Goal: Task Accomplishment & Management: Manage account settings

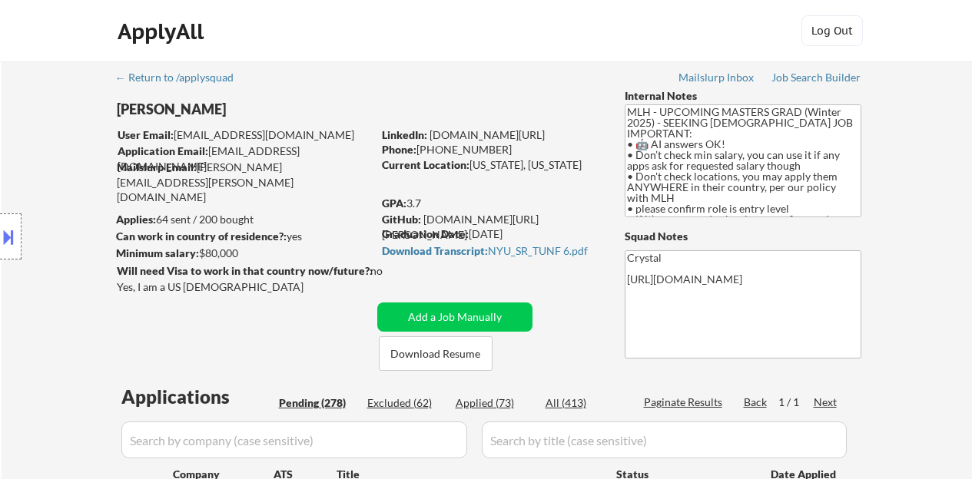
select select ""pending""
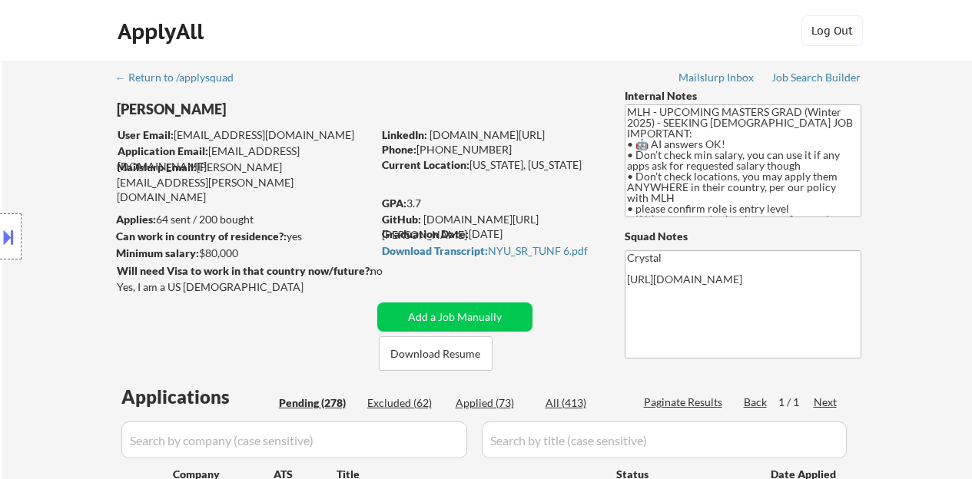
select select ""pending""
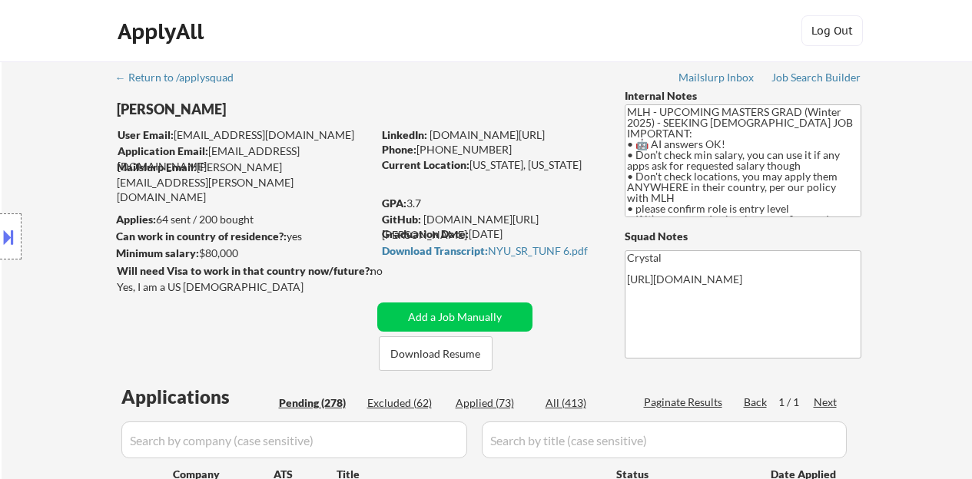
select select ""pending""
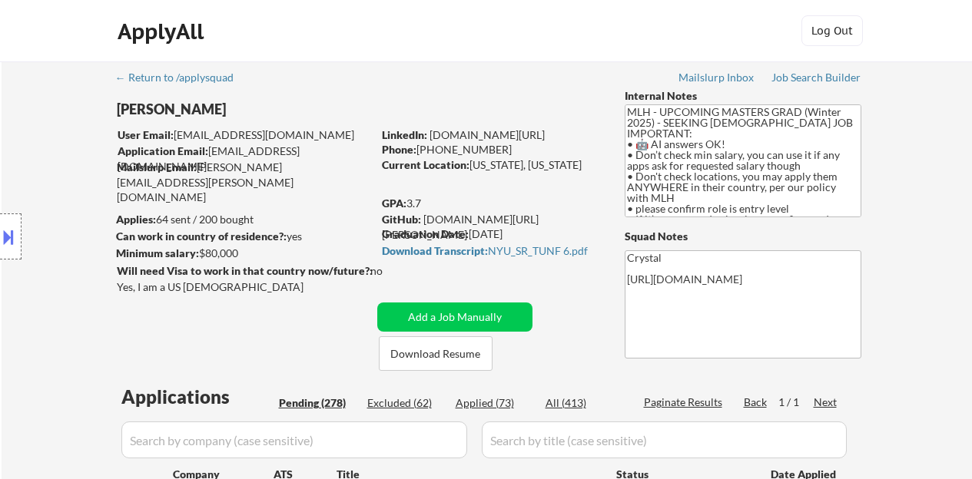
select select ""pending""
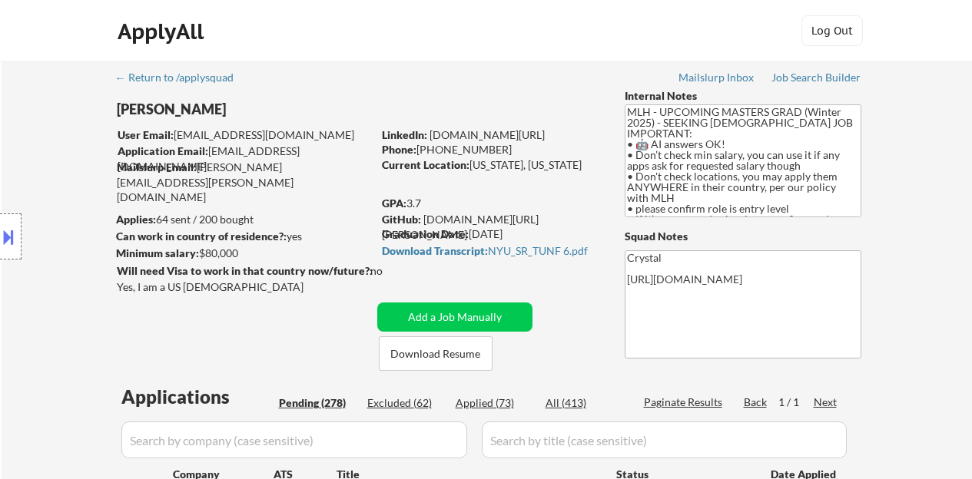
select select ""pending""
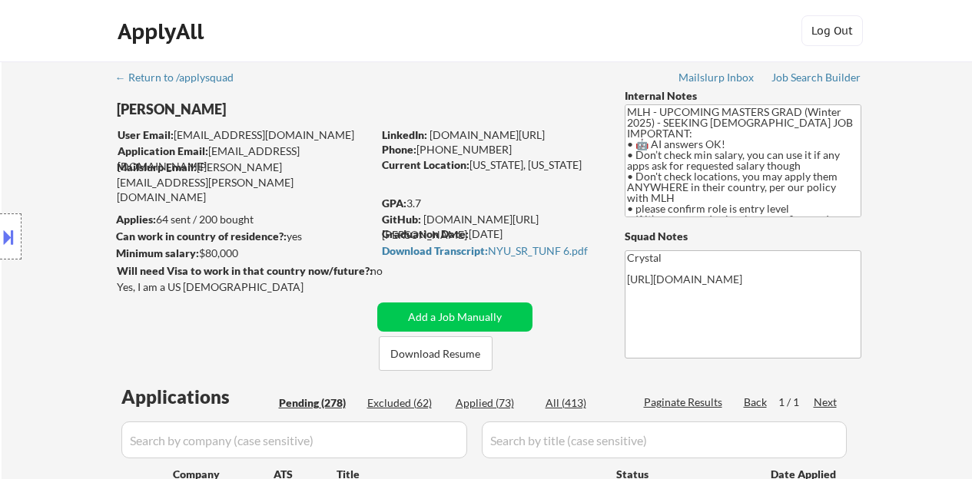
select select ""pending""
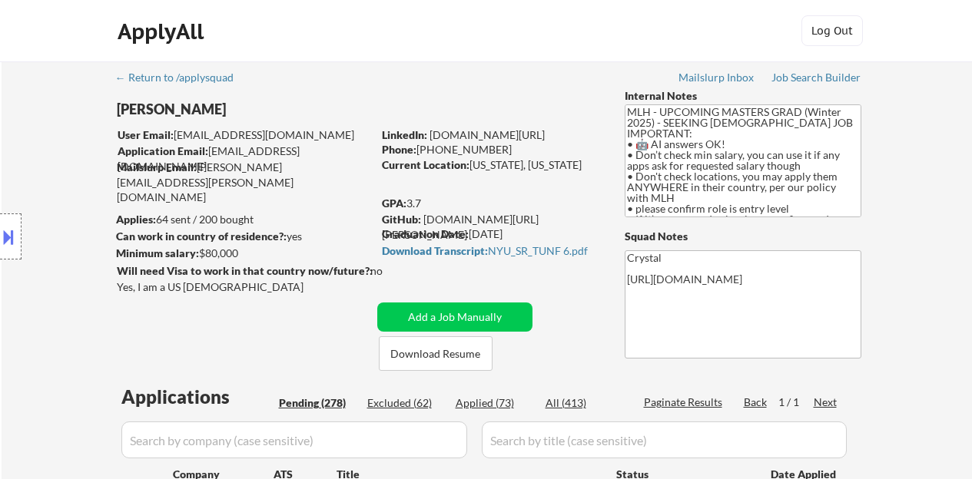
select select ""pending""
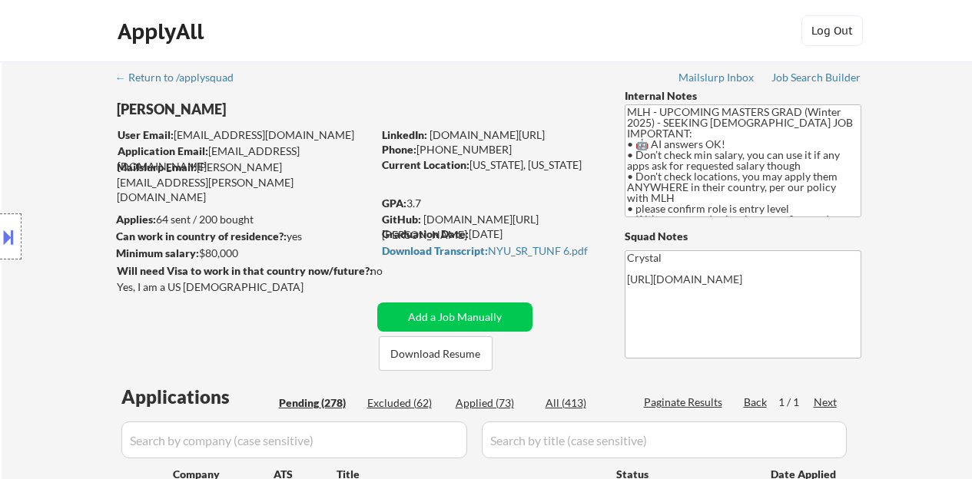
select select ""pending""
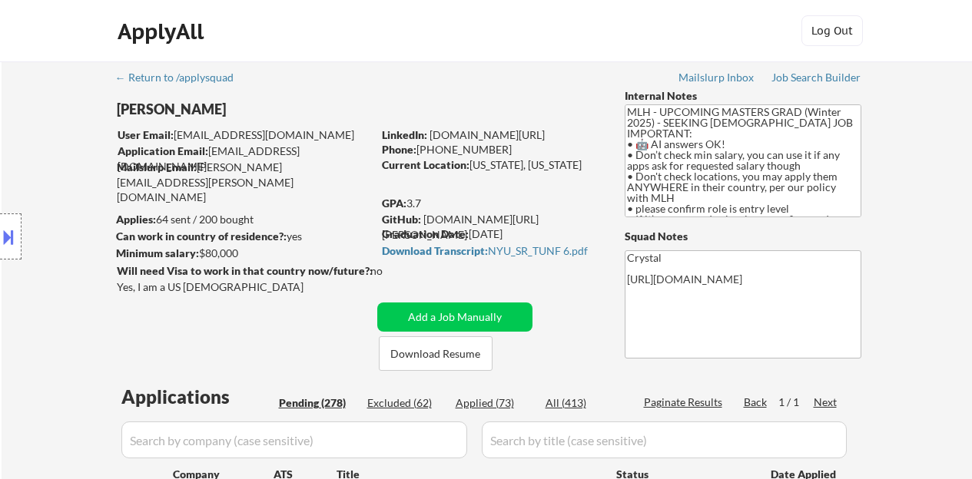
select select ""pending""
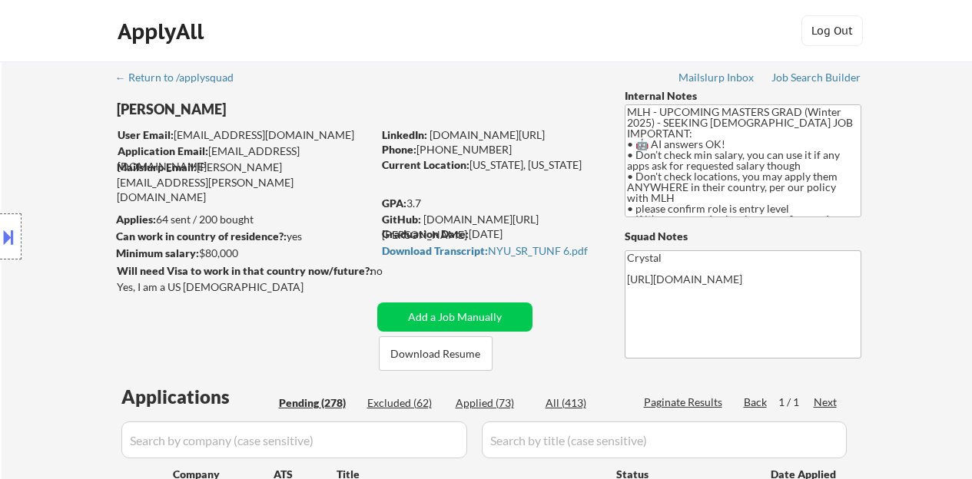
select select ""pending""
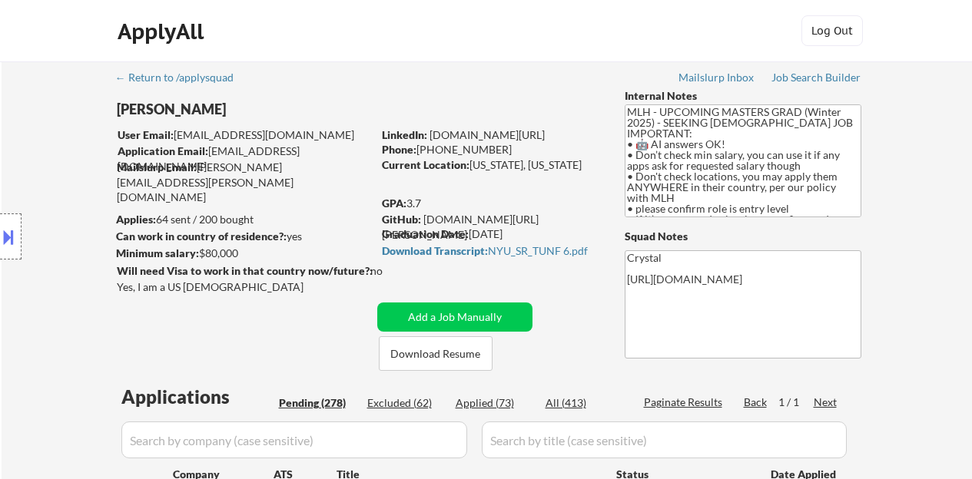
select select ""pending""
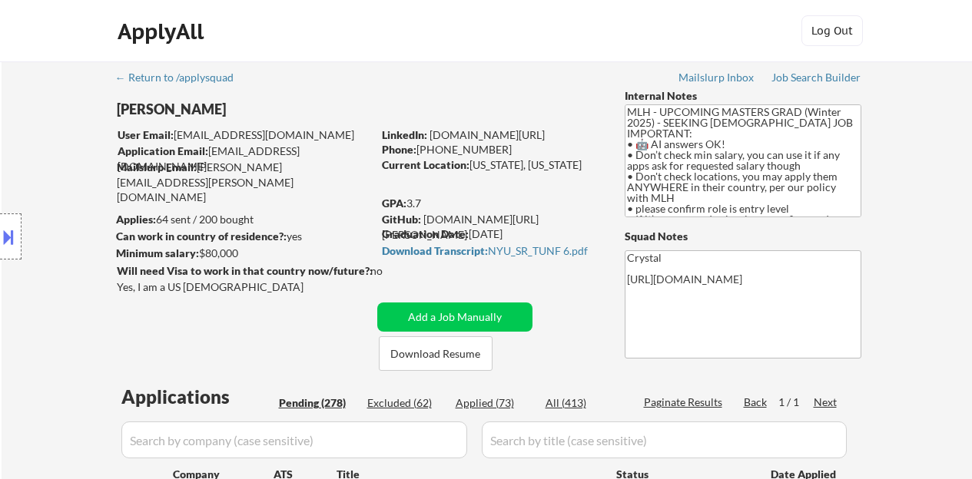
select select ""pending""
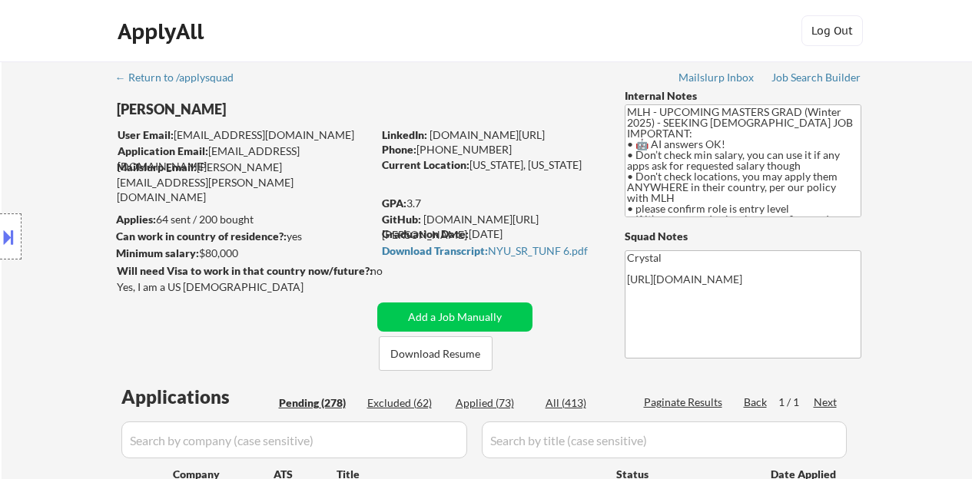
select select ""pending""
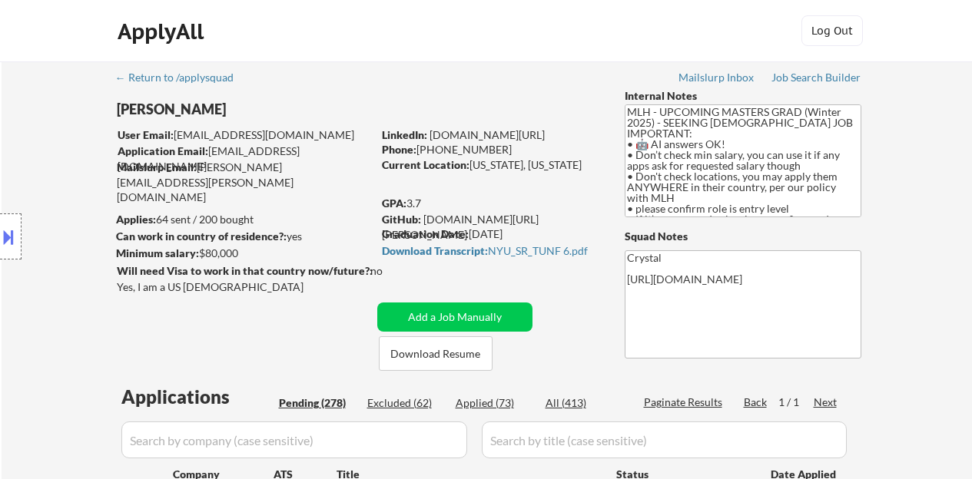
select select ""pending""
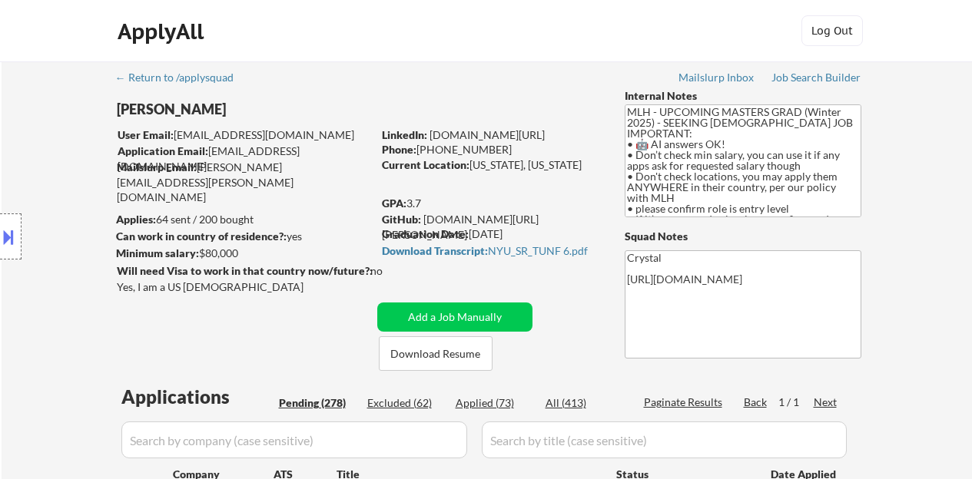
select select ""pending""
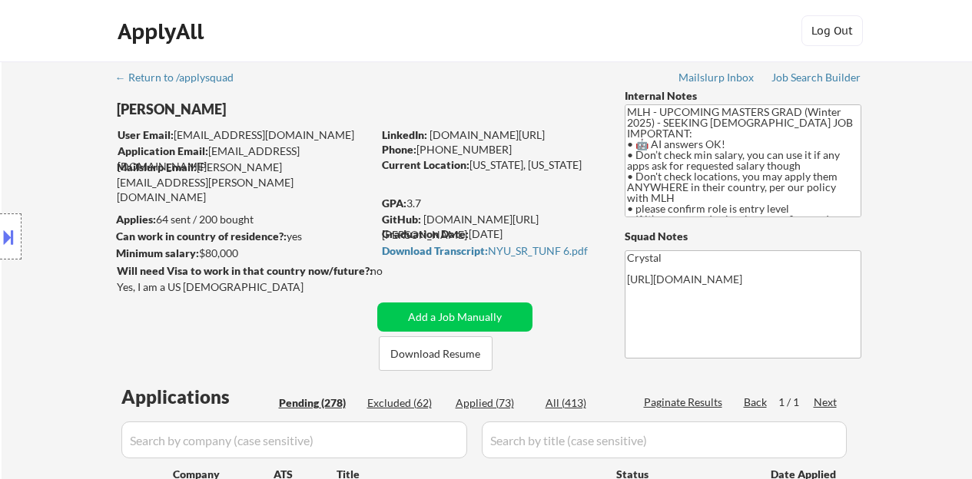
select select ""pending""
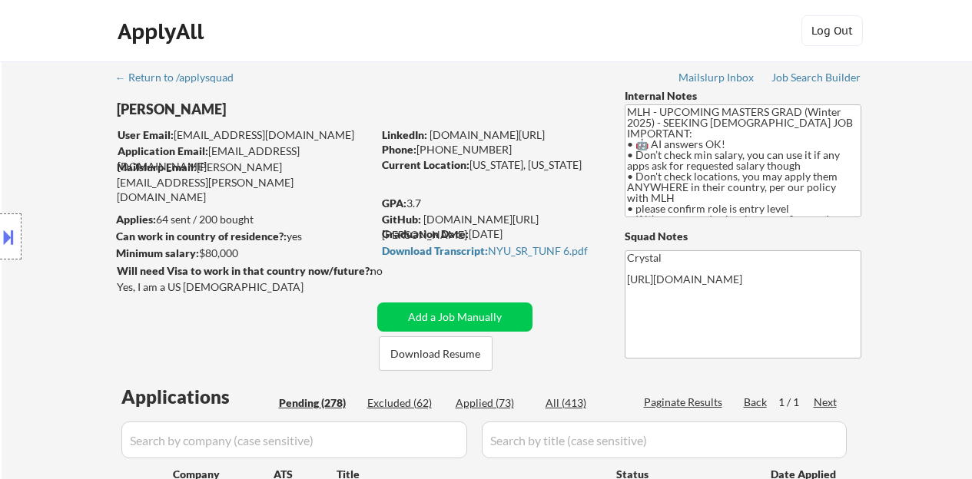
select select ""pending""
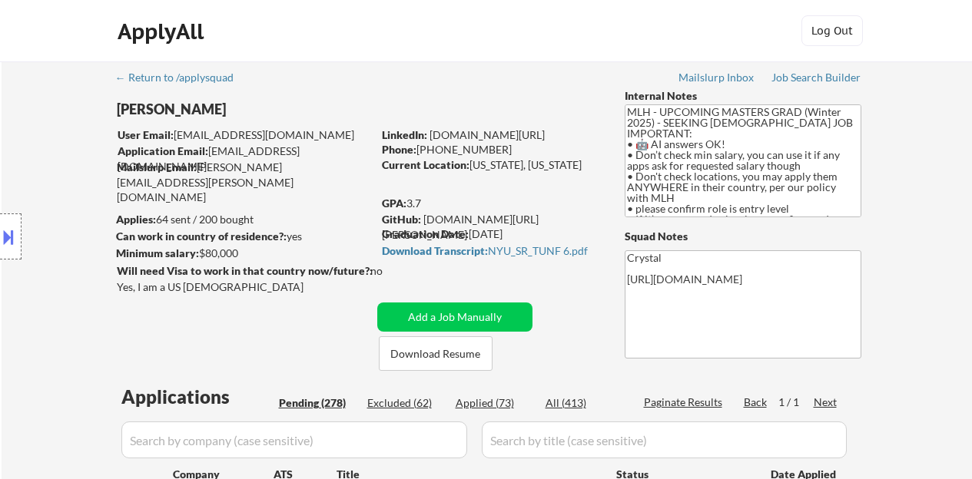
select select ""pending""
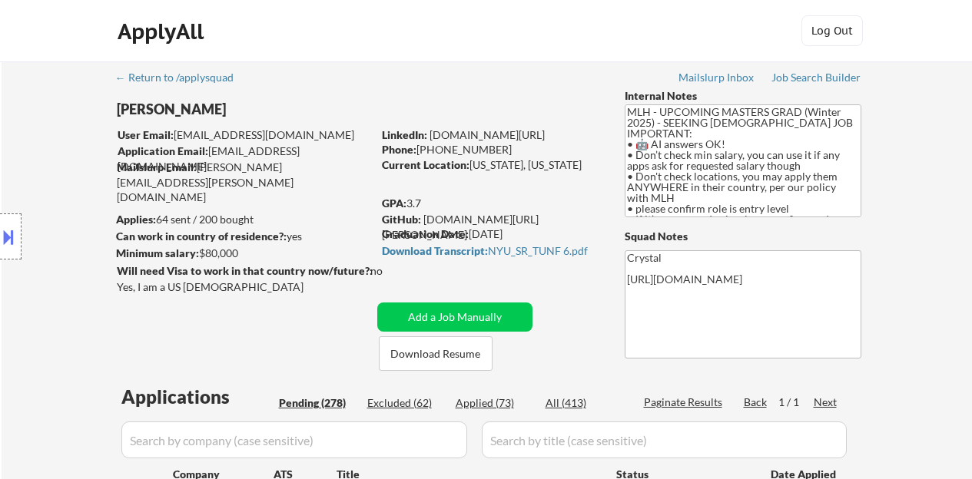
select select ""pending""
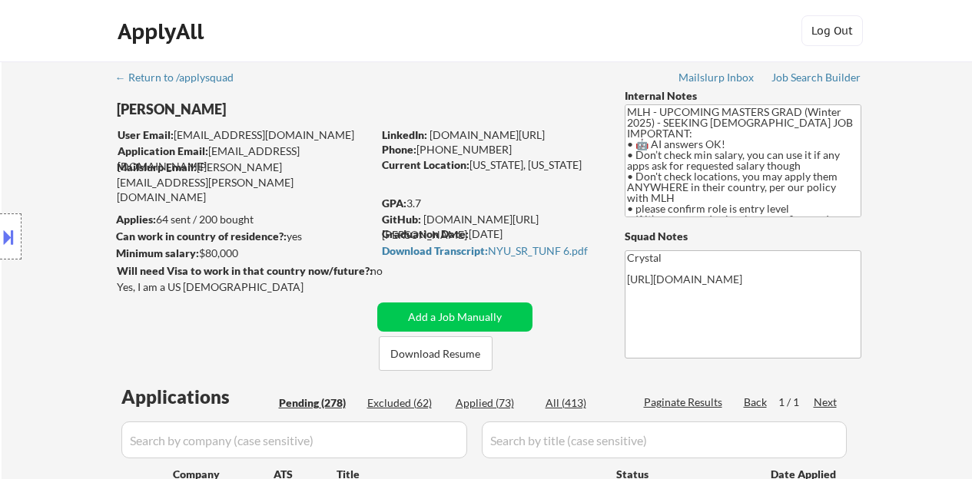
select select ""pending""
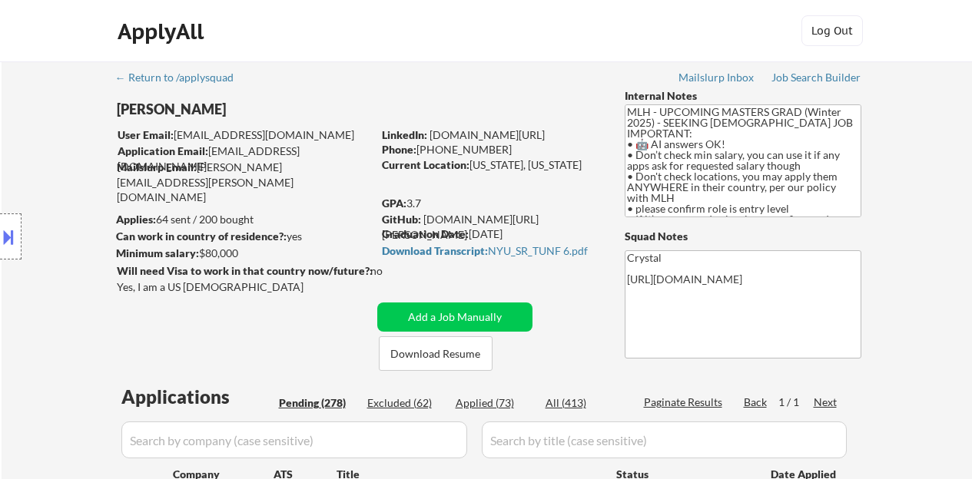
select select ""pending""
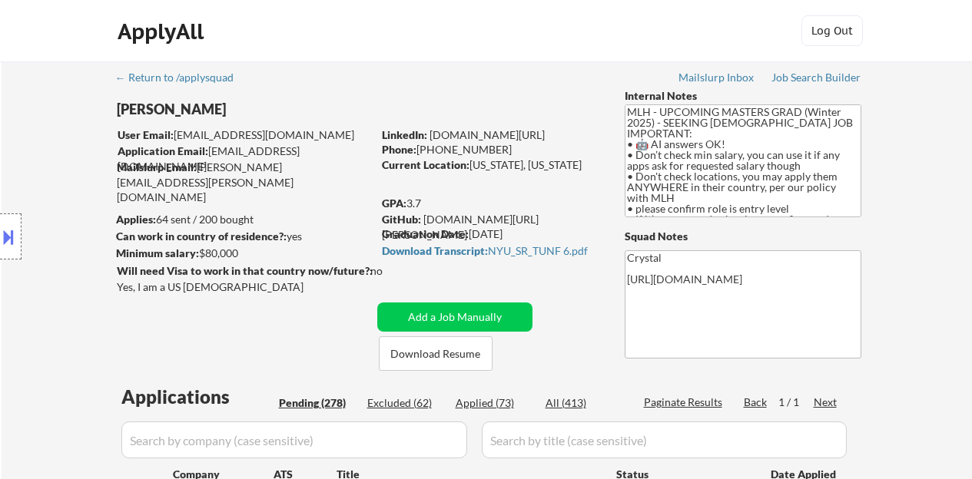
select select ""pending""
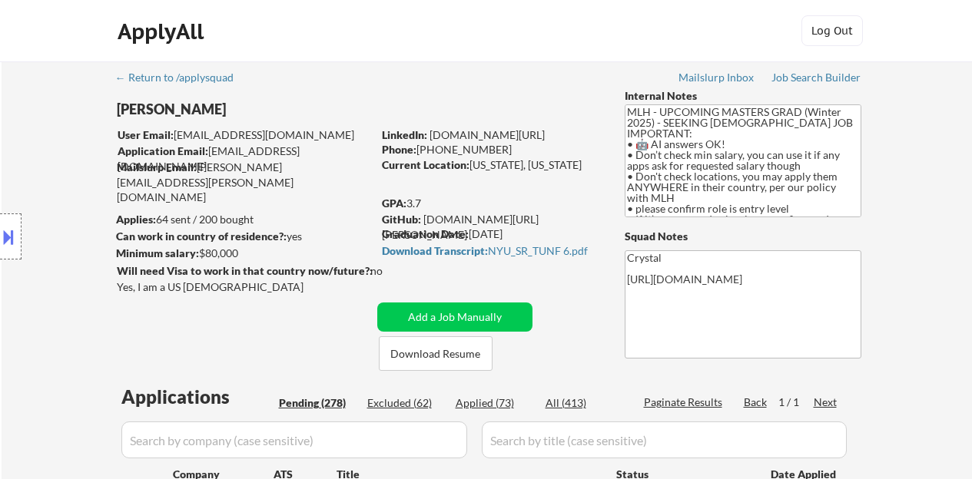
select select ""pending""
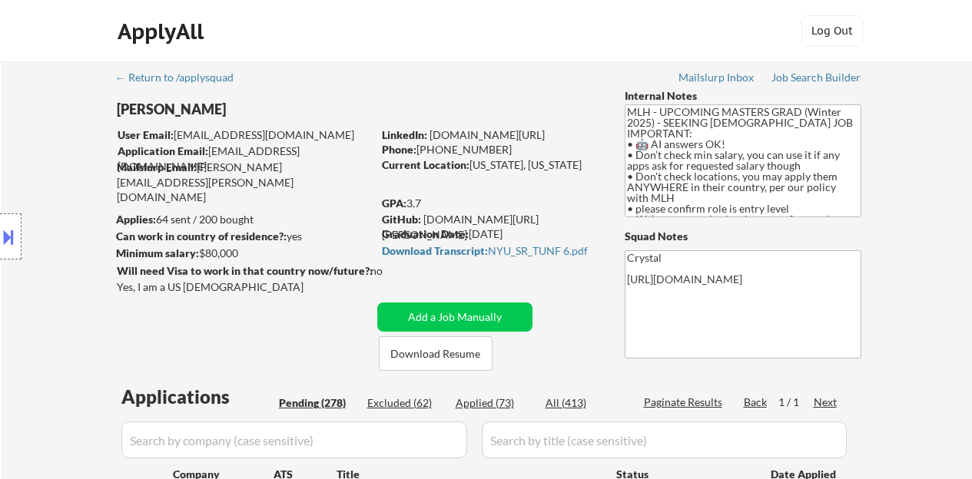
select select ""pending""
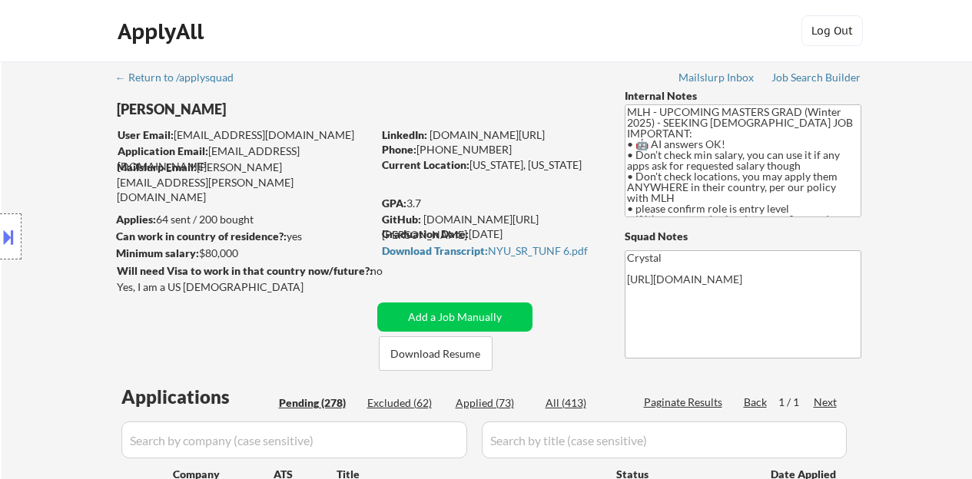
select select ""pending""
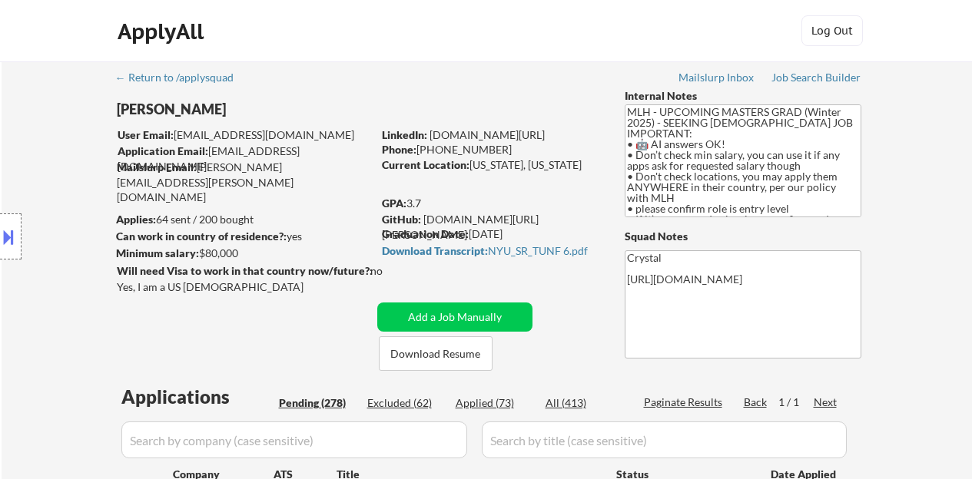
select select ""pending""
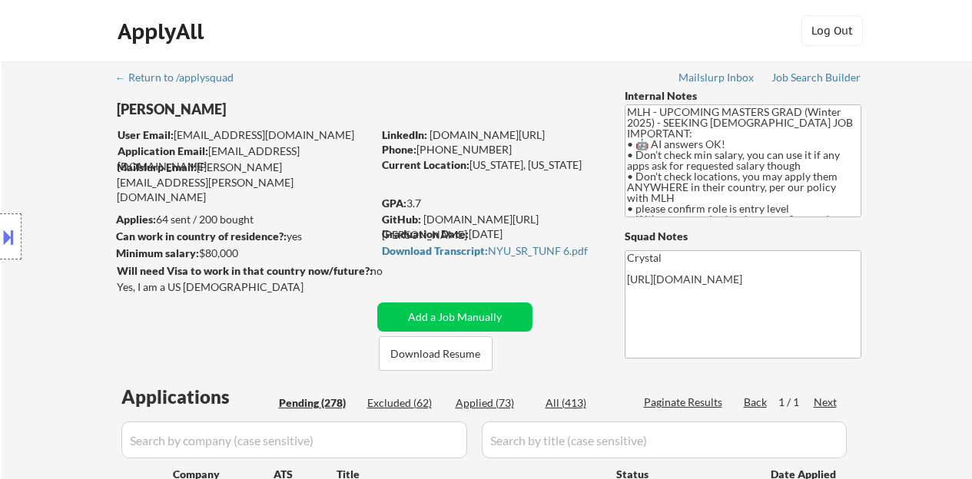
select select ""pending""
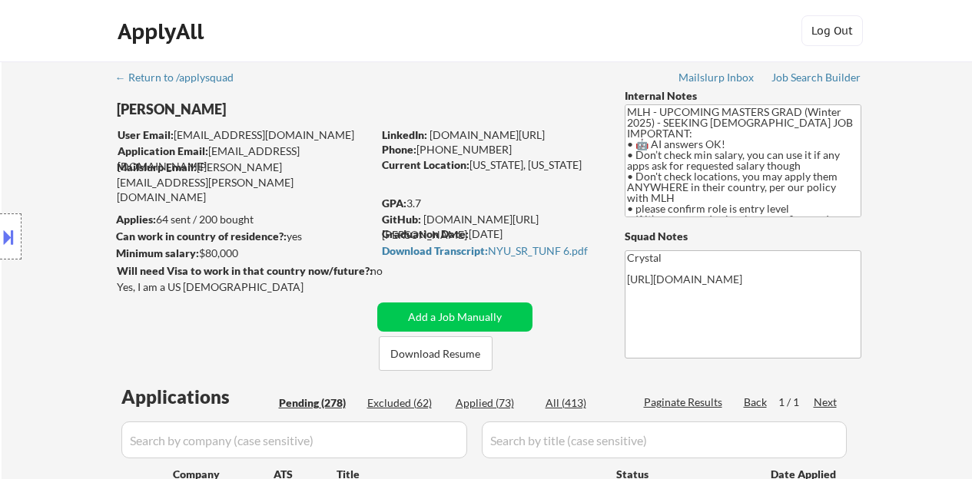
select select ""pending""
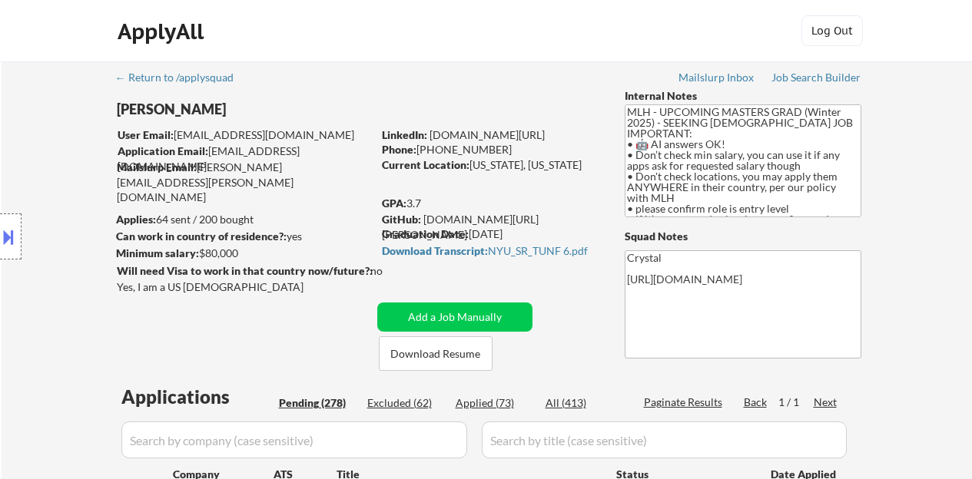
select select ""pending""
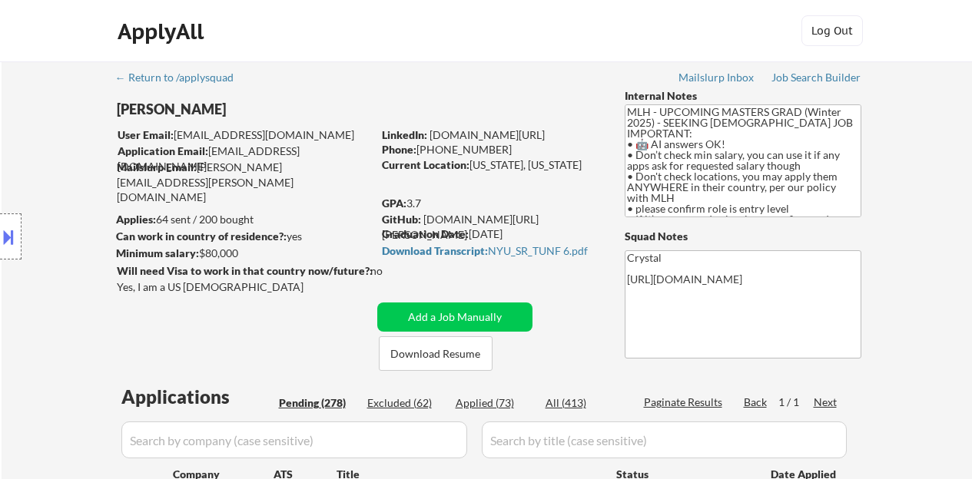
select select ""pending""
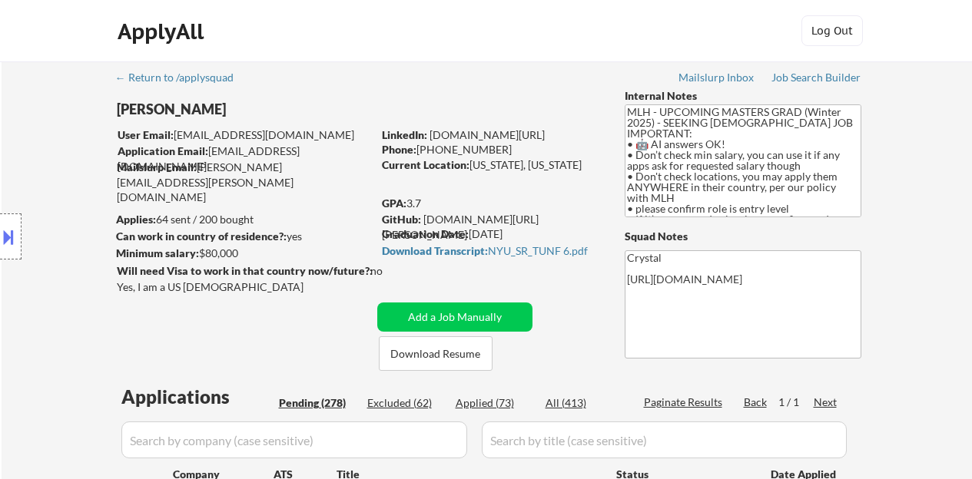
select select ""pending""
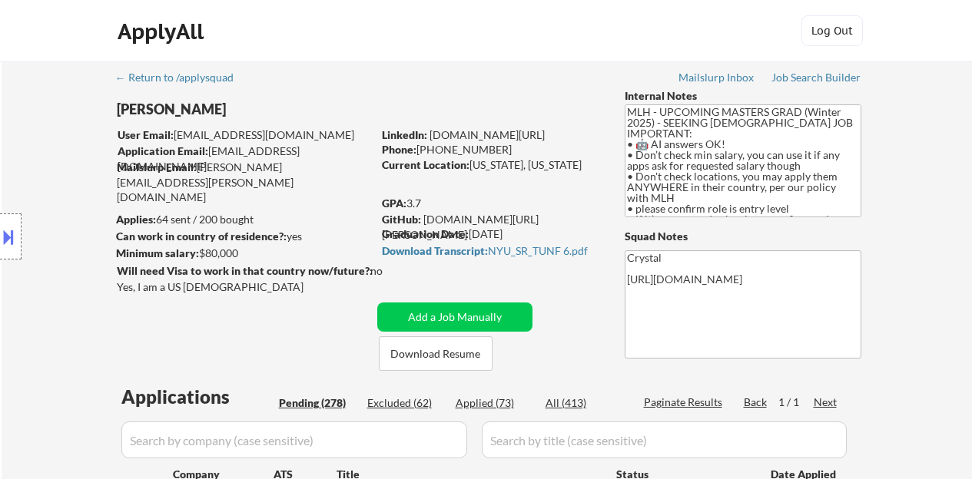
select select ""pending""
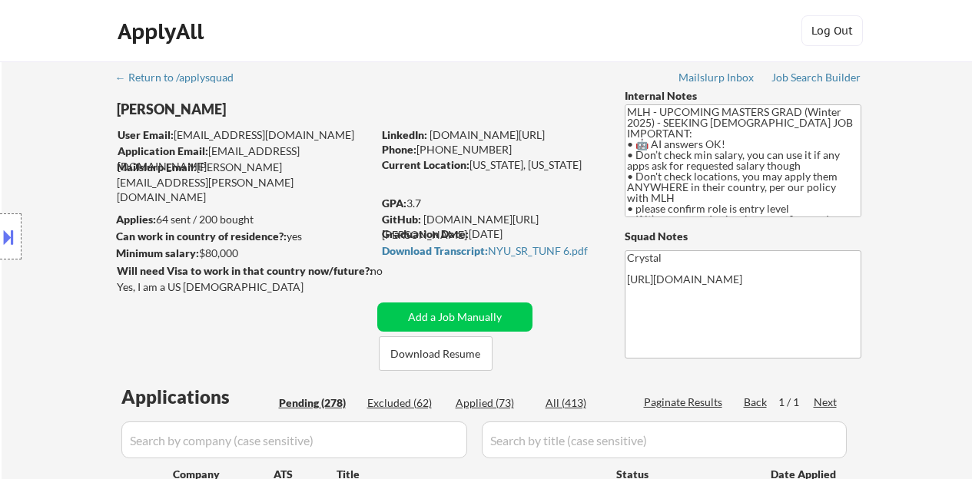
select select ""pending""
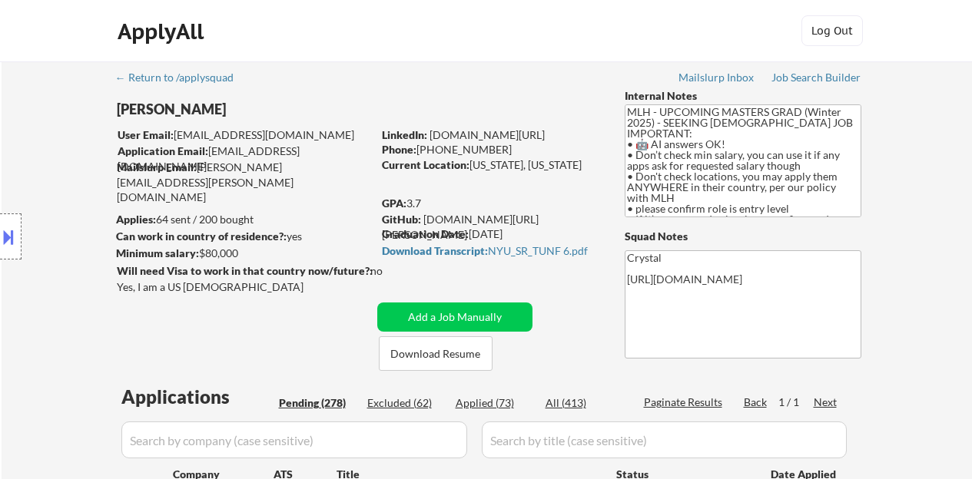
select select ""pending""
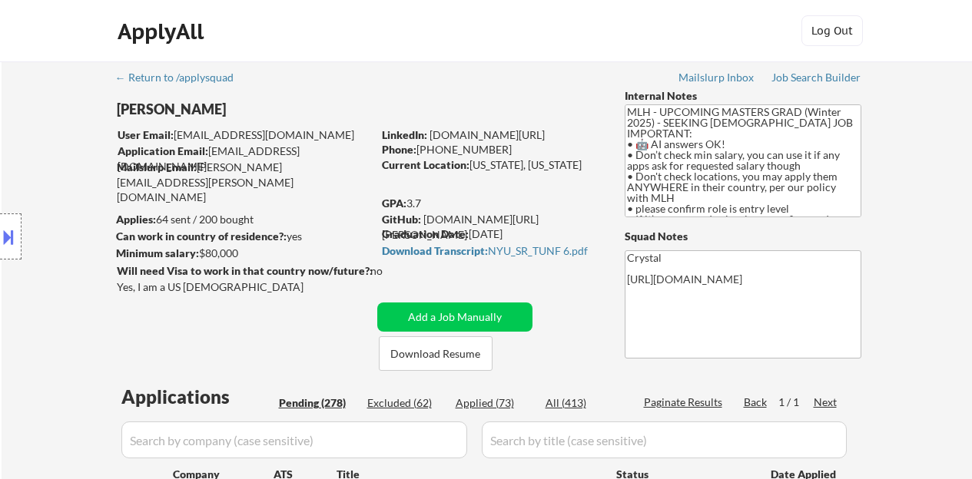
select select ""pending""
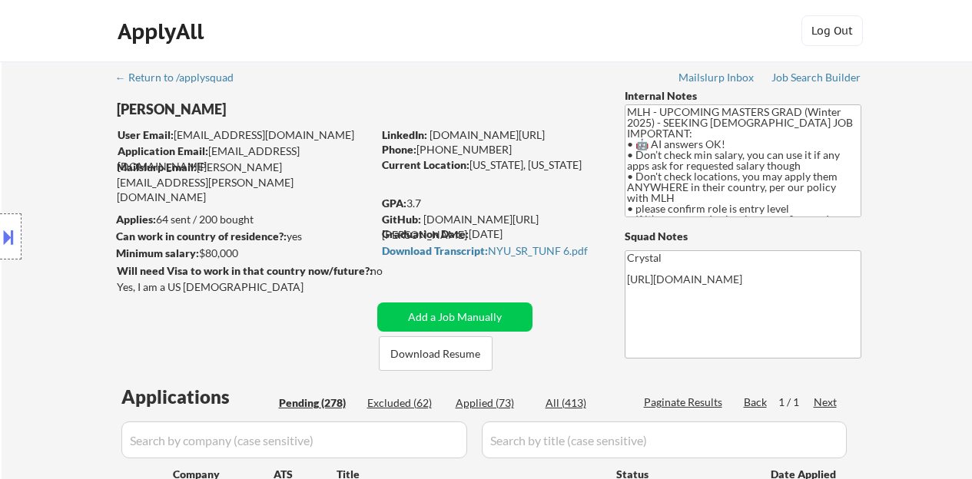
select select ""pending""
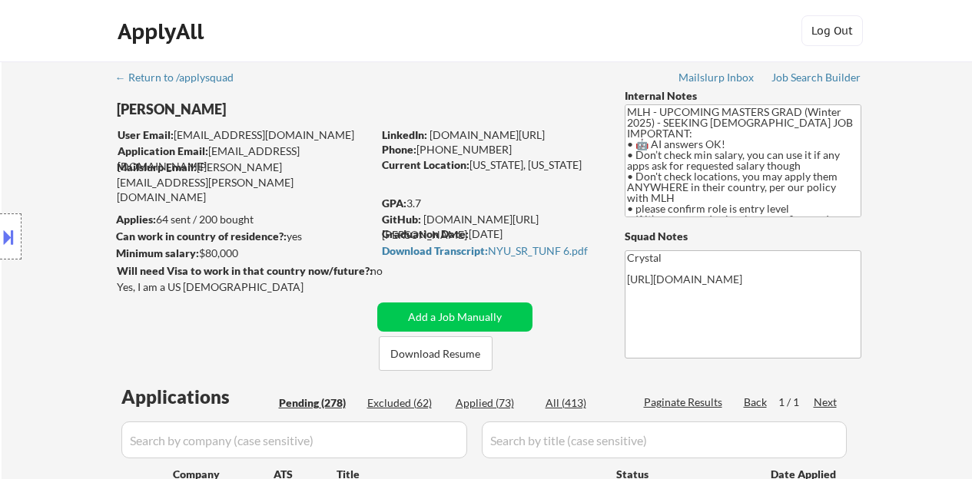
select select ""pending""
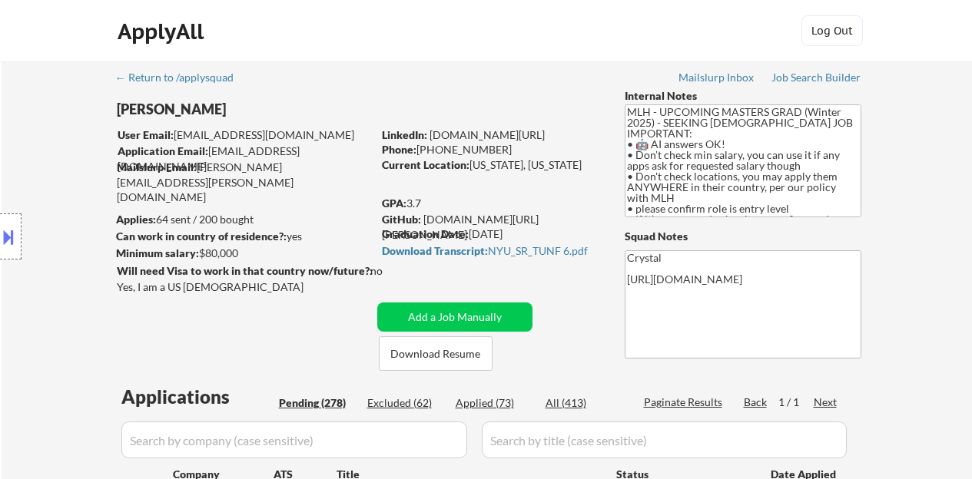
select select ""pending""
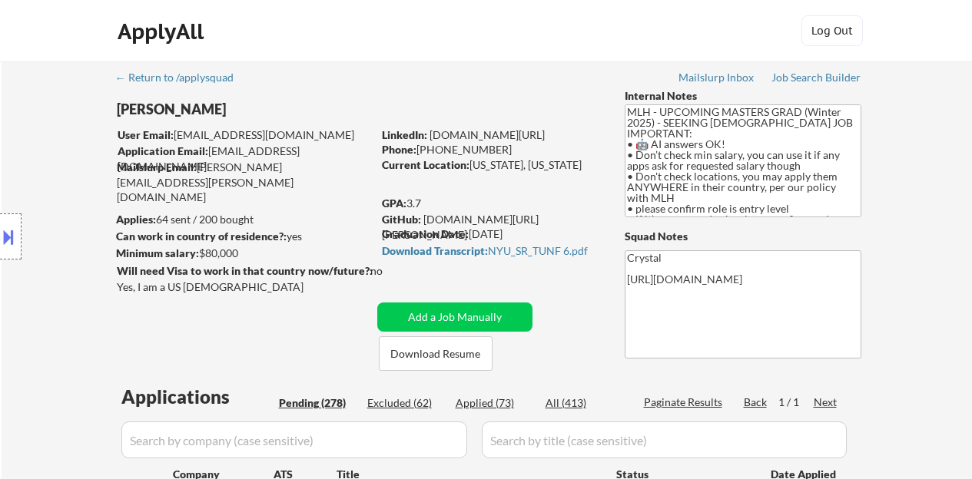
select select ""pending""
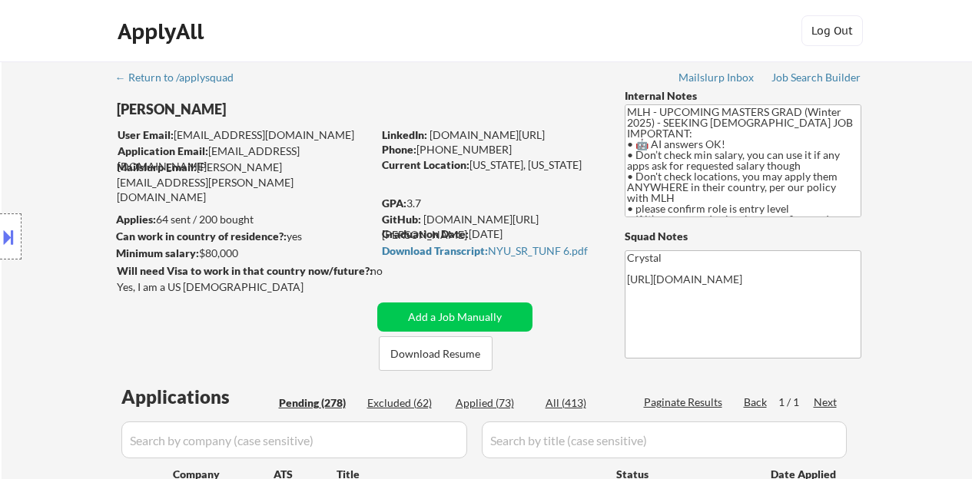
select select ""pending""
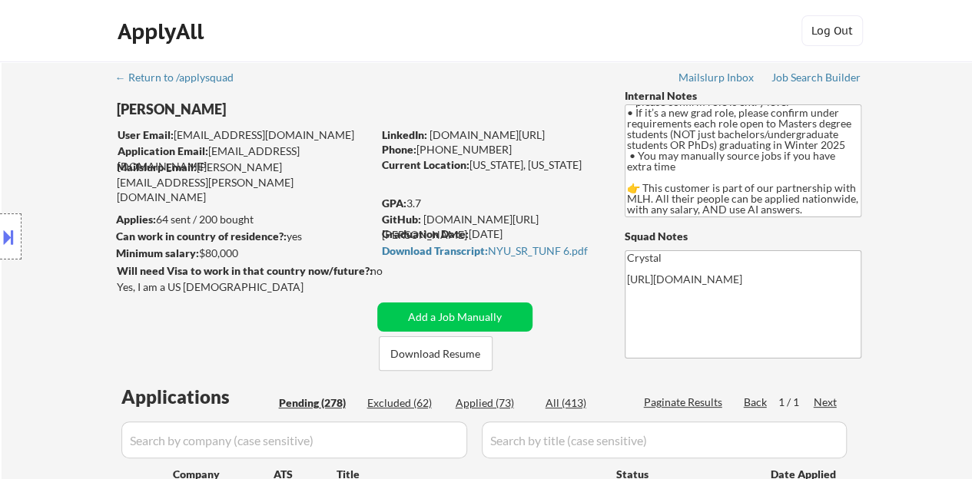
drag, startPoint x: 577, startPoint y: 131, endPoint x: 429, endPoint y: 134, distance: 148.3
click at [429, 134] on div "LinkedIn: www.linkedin.com/in/jtang243" at bounding box center [492, 134] width 220 height 15
drag, startPoint x: 421, startPoint y: 130, endPoint x: 475, endPoint y: 137, distance: 55.0
click at [390, 122] on div "Jennifer Tang" at bounding box center [275, 114] width 316 height 28
drag, startPoint x: 579, startPoint y: 137, endPoint x: 430, endPoint y: 134, distance: 149.0
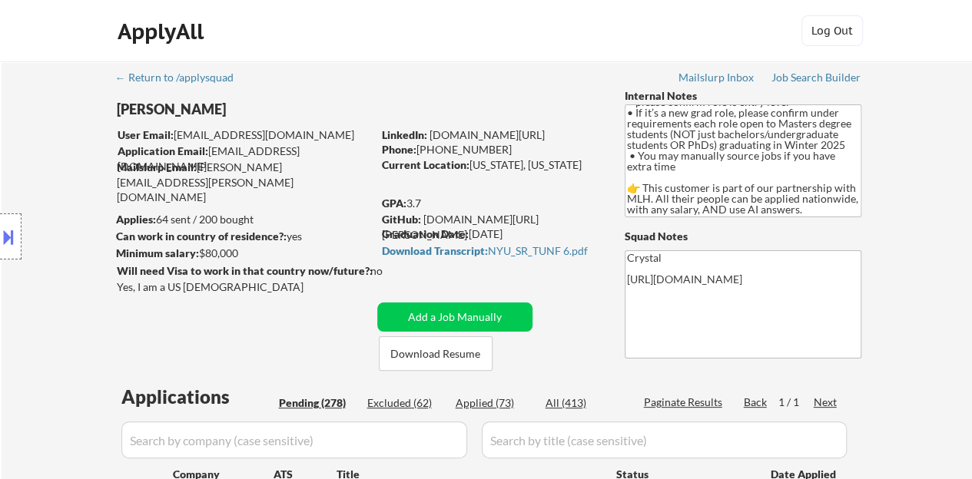
click at [430, 134] on div "LinkedIn: www.linkedin.com/in/jtang243" at bounding box center [492, 134] width 220 height 15
copy link "www.linkedin.com/in/jtang243"
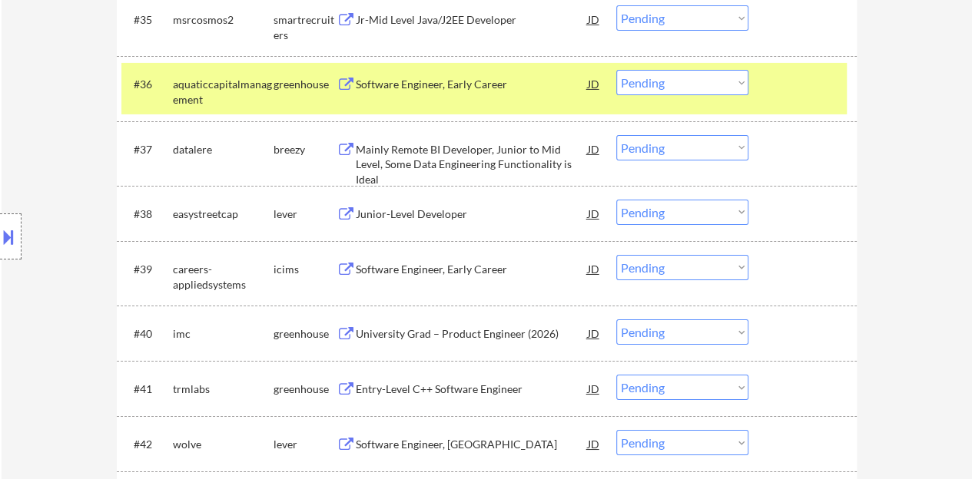
scroll to position [2595, 0]
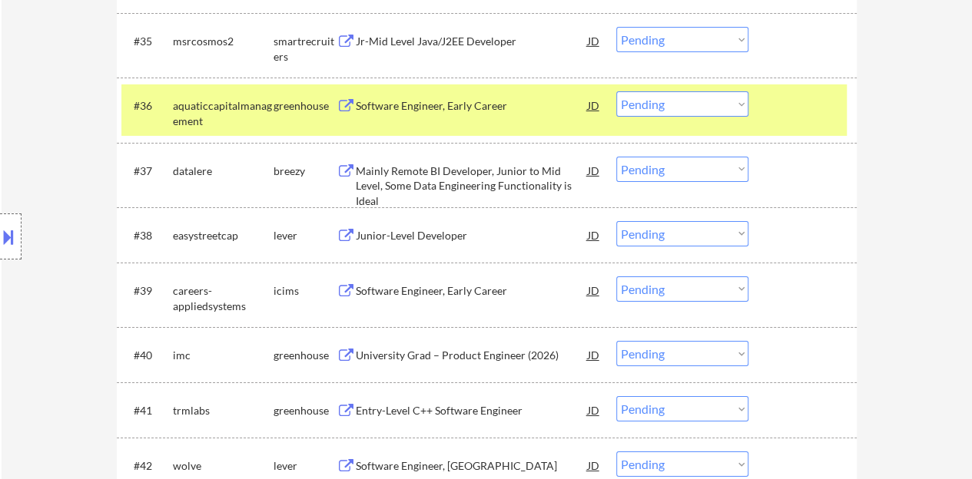
click at [677, 109] on select "Choose an option... Pending Applied Excluded (Questions) Excluded (Expired) Exc…" at bounding box center [682, 103] width 132 height 25
click at [616, 91] on select "Choose an option... Pending Applied Excluded (Questions) Excluded (Expired) Exc…" at bounding box center [682, 103] width 132 height 25
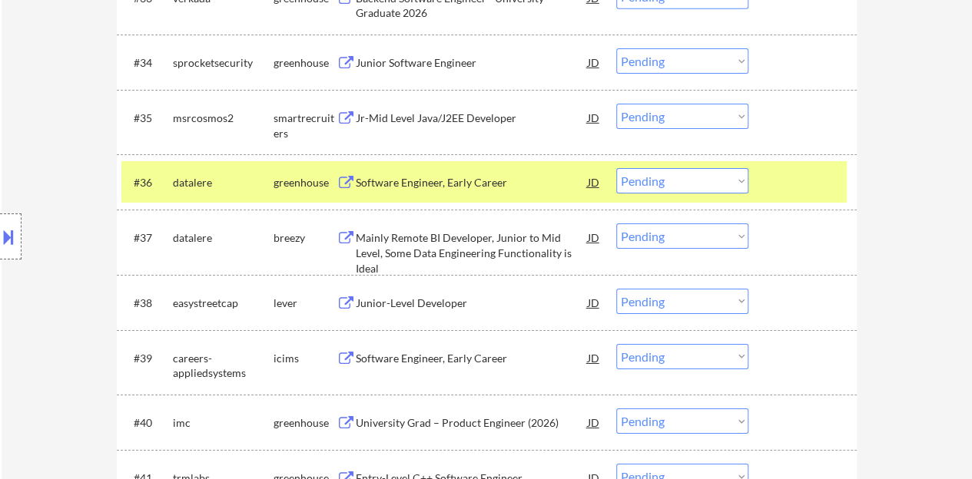
scroll to position [2442, 0]
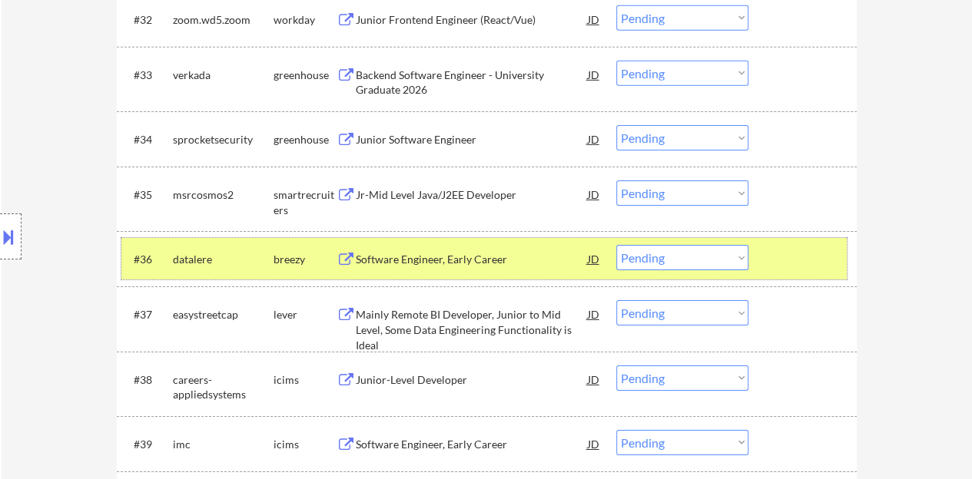
click at [805, 263] on div at bounding box center [804, 259] width 68 height 28
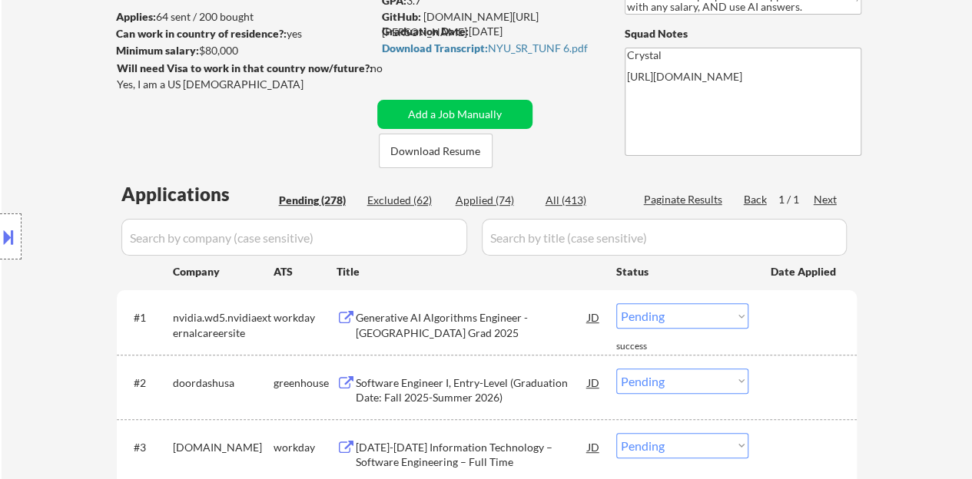
scroll to position [49, 0]
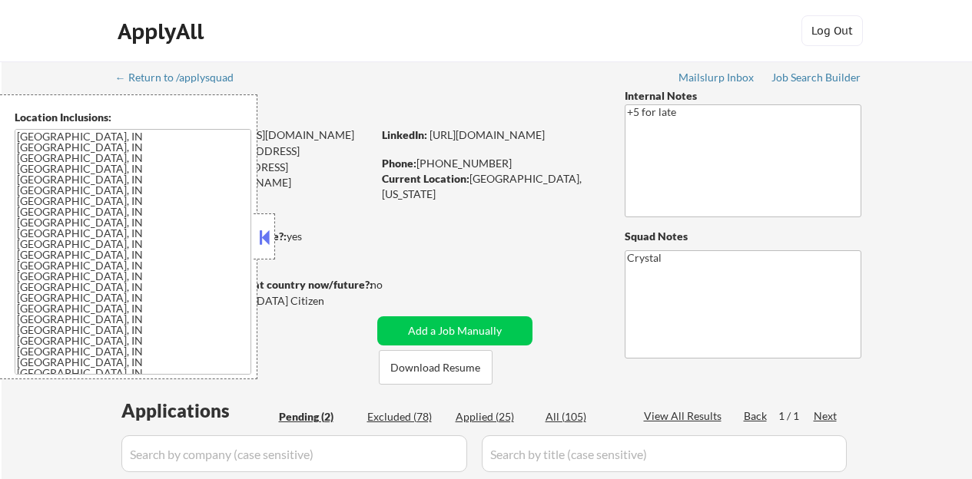
select select ""pending""
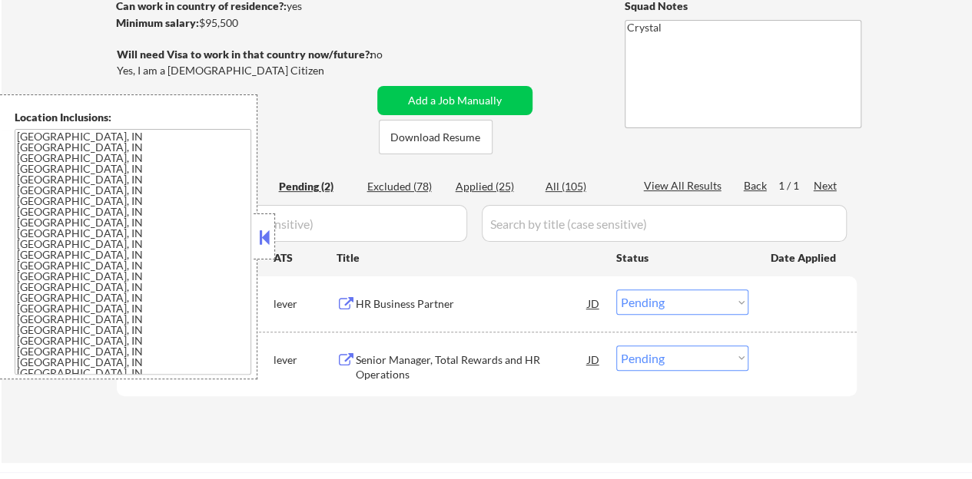
click at [264, 240] on button at bounding box center [264, 237] width 17 height 23
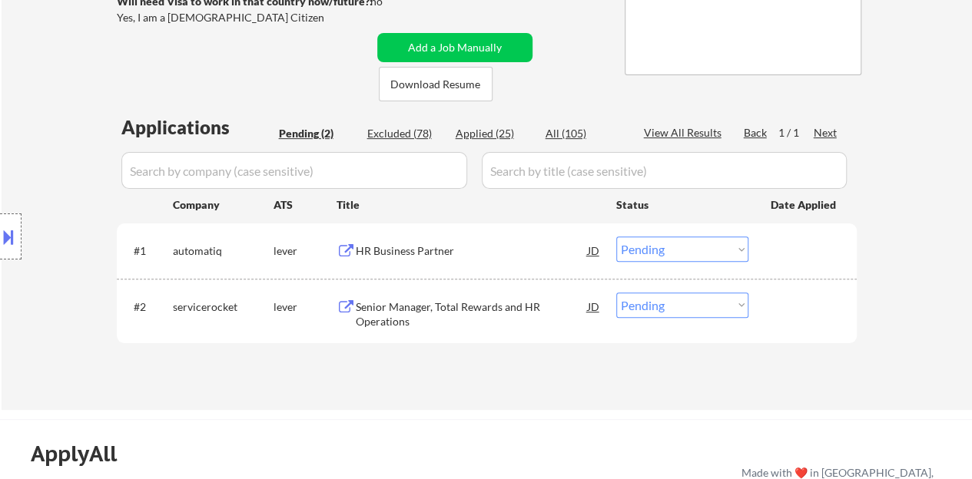
scroll to position [307, 0]
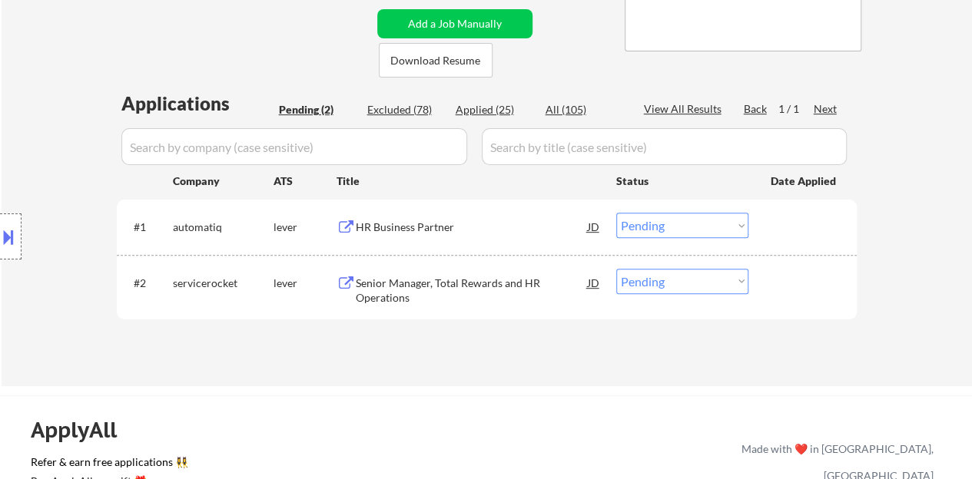
click at [412, 230] on div "HR Business Partner" at bounding box center [472, 227] width 232 height 15
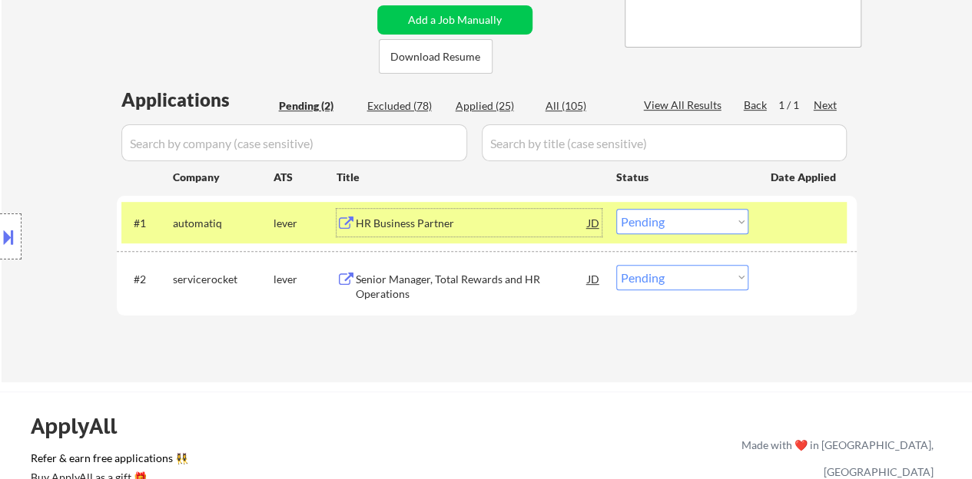
scroll to position [384, 0]
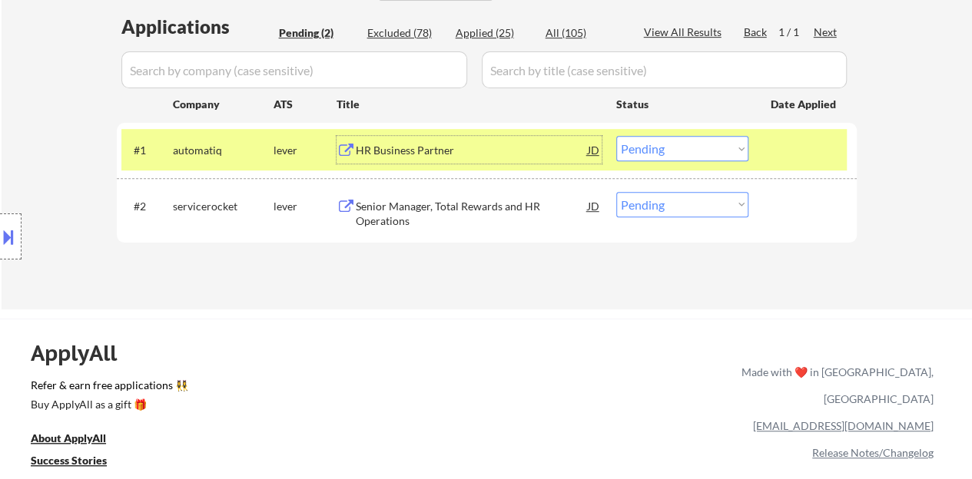
click at [644, 136] on select "Choose an option... Pending Applied Excluded (Questions) Excluded (Expired) Exc…" at bounding box center [682, 148] width 132 height 25
click at [616, 136] on select "Choose an option... Pending Applied Excluded (Questions) Excluded (Expired) Exc…" at bounding box center [682, 148] width 132 height 25
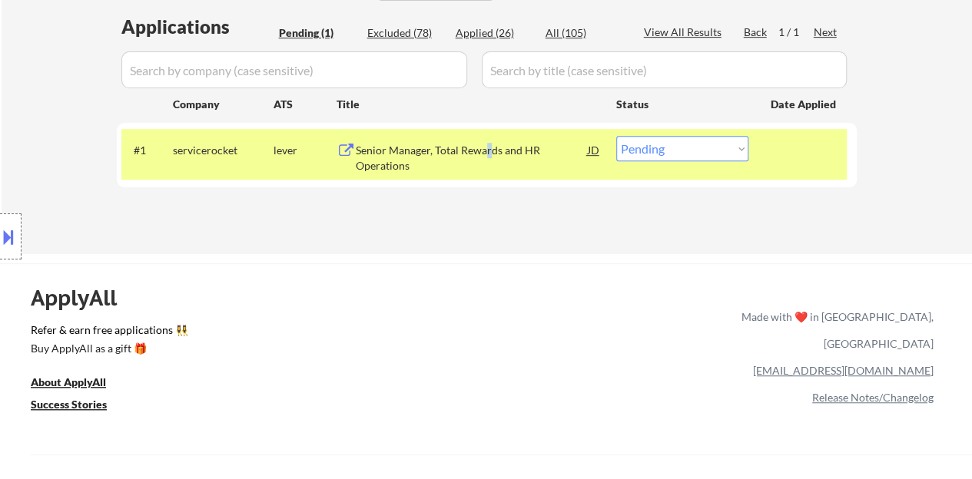
click at [488, 147] on div "Senior Manager, Total Rewards and HR Operations" at bounding box center [472, 158] width 232 height 30
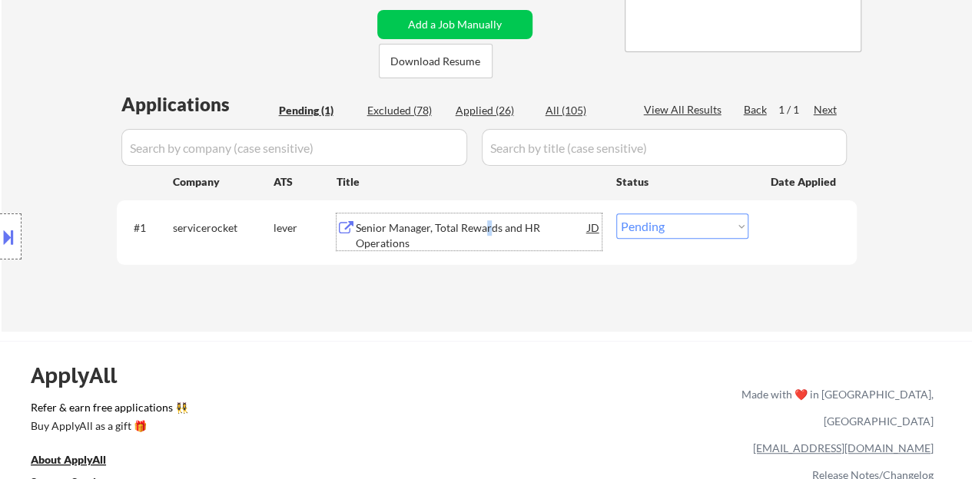
scroll to position [307, 0]
click at [671, 217] on select "Choose an option... Pending Applied Excluded (Questions) Excluded (Expired) Exc…" at bounding box center [682, 225] width 132 height 25
select select ""applied""
click at [616, 213] on select "Choose an option... Pending Applied Excluded (Questions) Excluded (Expired) Exc…" at bounding box center [682, 225] width 132 height 25
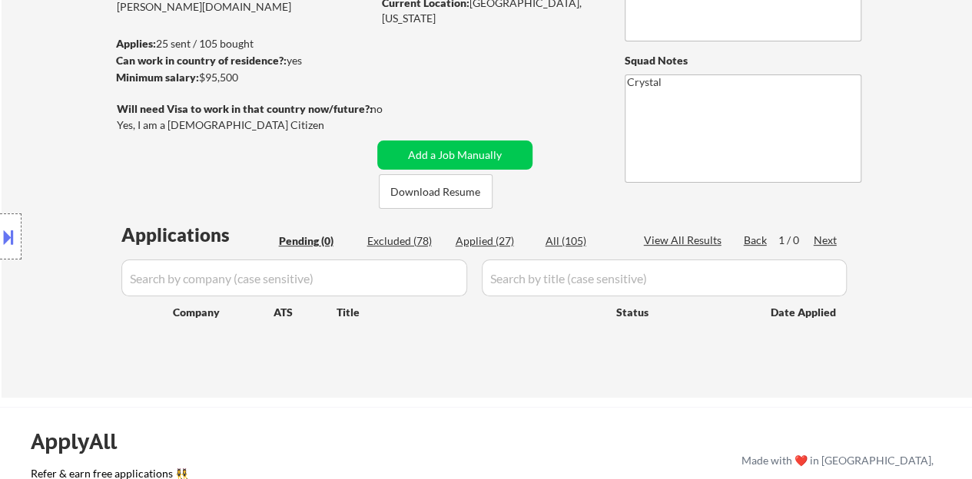
scroll to position [154, 0]
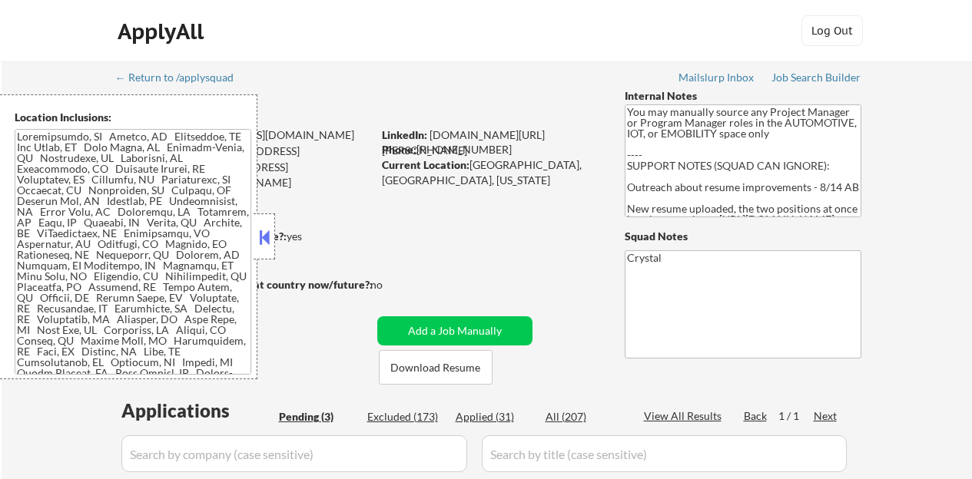
select select ""pending""
click at [270, 237] on button at bounding box center [264, 237] width 17 height 23
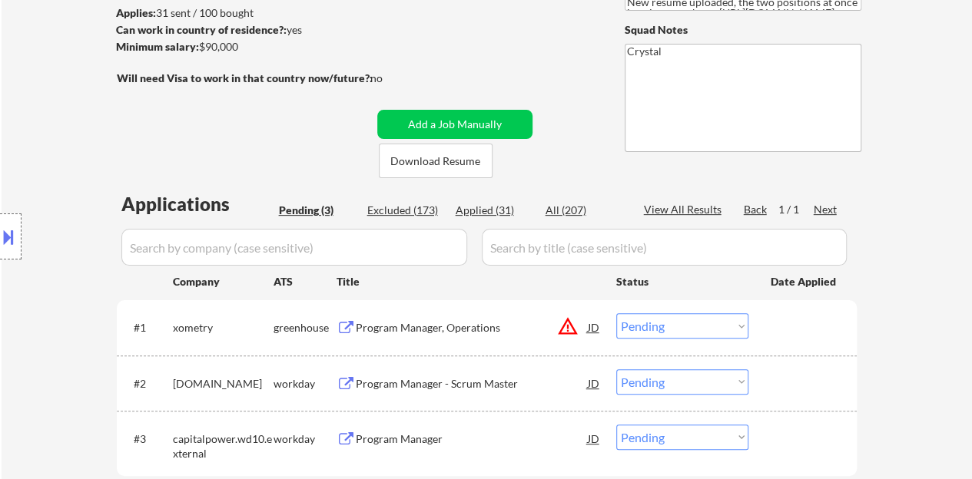
scroll to position [230, 0]
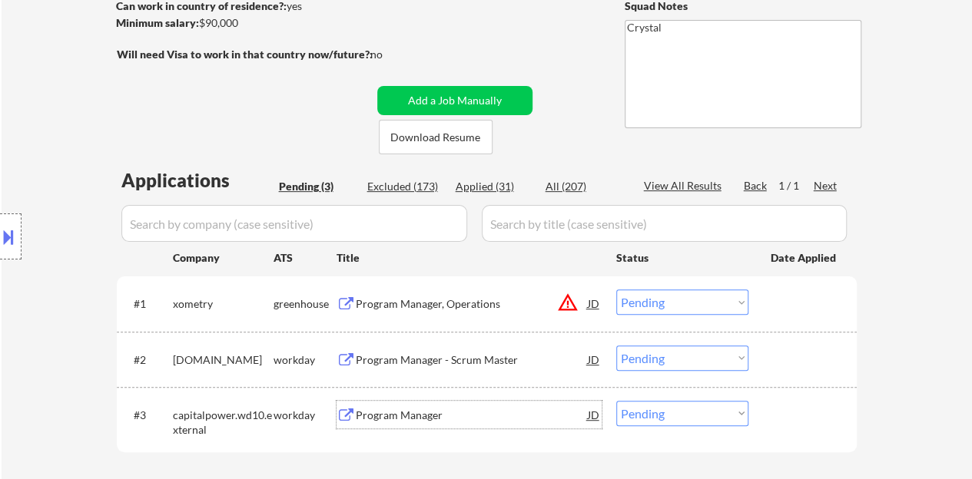
click at [392, 419] on div "Program Manager" at bounding box center [472, 415] width 232 height 15
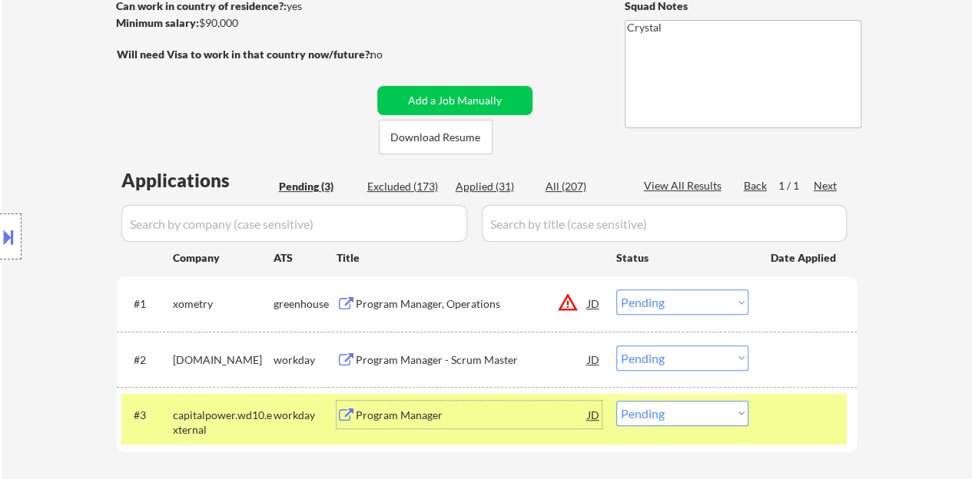
click at [434, 418] on div "Program Manager" at bounding box center [472, 415] width 232 height 15
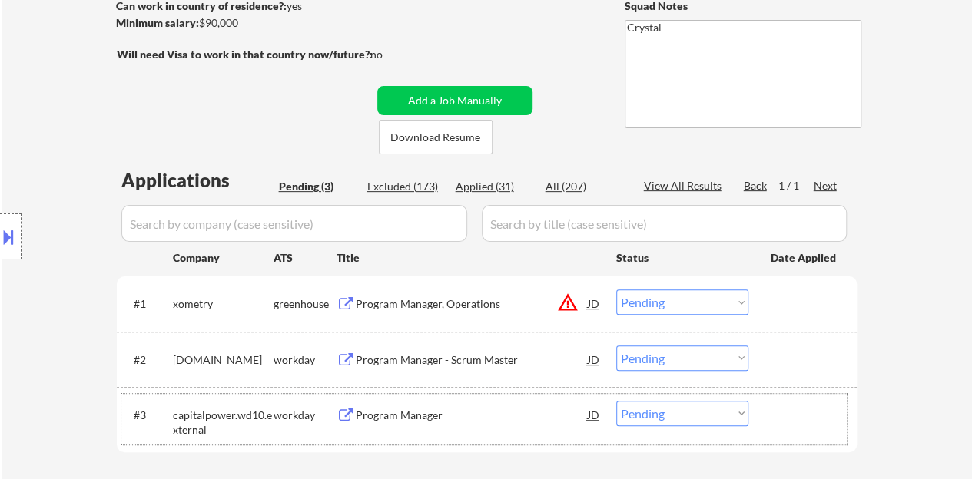
drag, startPoint x: 783, startPoint y: 429, endPoint x: 764, endPoint y: 406, distance: 30.6
click at [783, 428] on div "#3 capitalpower.wd10.external workday Program Manager JD Choose an option... Pe…" at bounding box center [483, 419] width 725 height 51
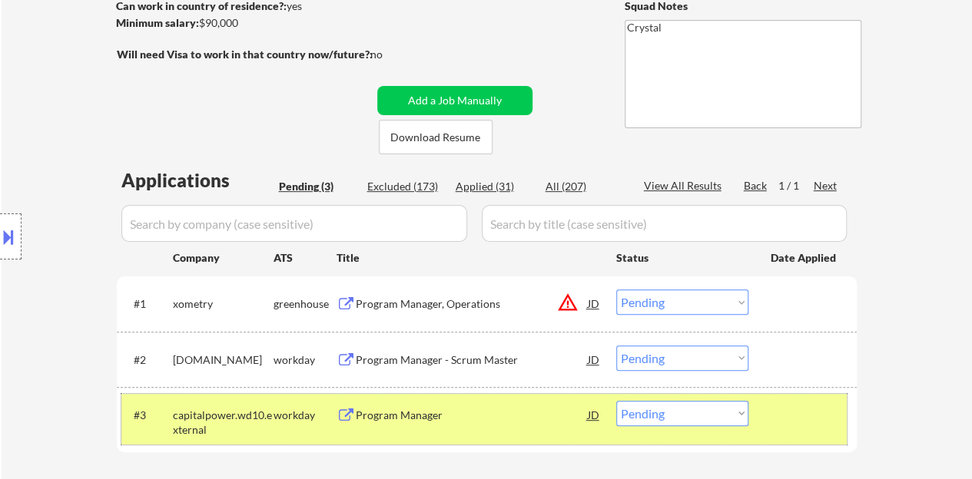
scroll to position [384, 0]
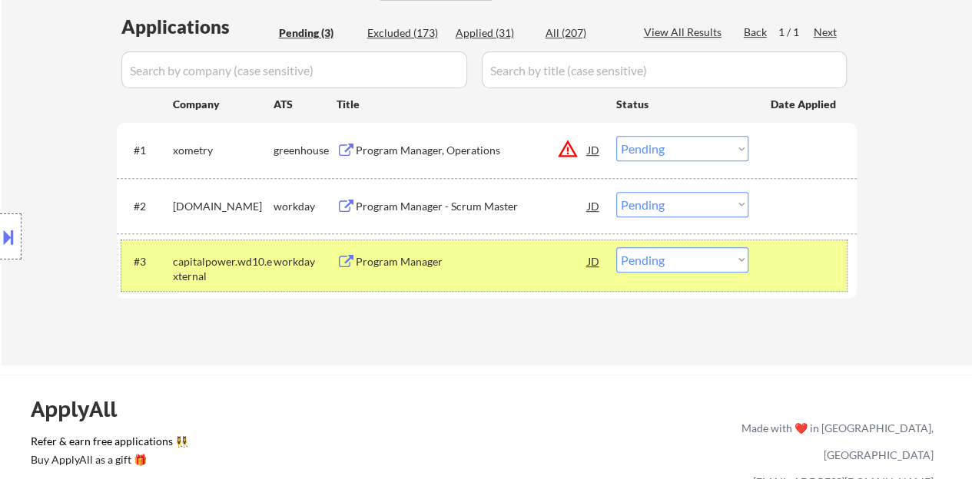
click at [655, 266] on select "Choose an option... Pending Applied Excluded (Questions) Excluded (Expired) Exc…" at bounding box center [682, 259] width 132 height 25
select select ""applied""
click at [616, 247] on select "Choose an option... Pending Applied Excluded (Questions) Excluded (Expired) Exc…" at bounding box center [682, 259] width 132 height 25
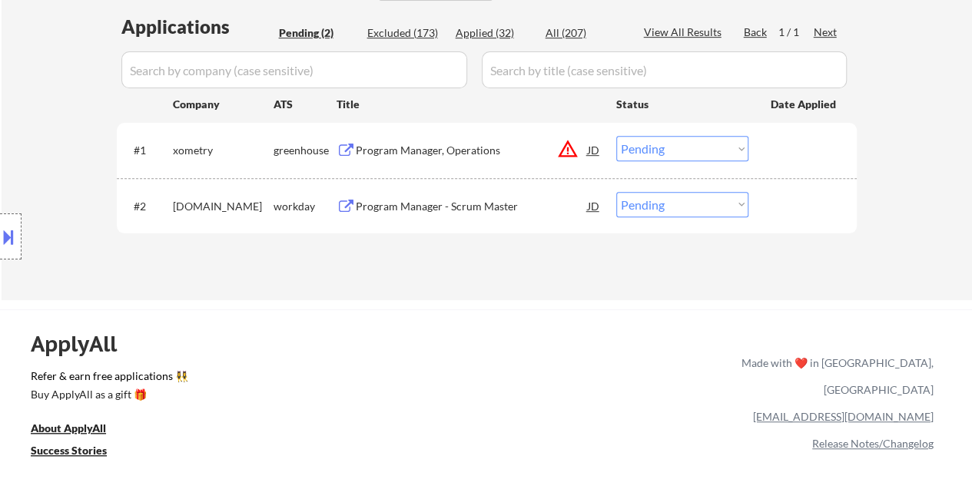
click at [492, 199] on div "Program Manager - Scrum Master" at bounding box center [472, 206] width 232 height 15
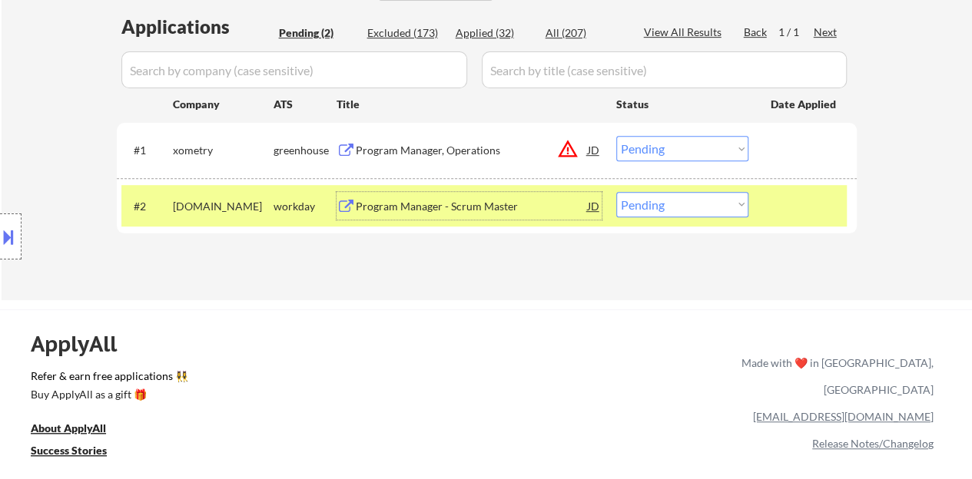
click at [673, 215] on select "Choose an option... Pending Applied Excluded (Questions) Excluded (Expired) Exc…" at bounding box center [682, 204] width 132 height 25
select select ""excluded__expired_""
click at [616, 192] on select "Choose an option... Pending Applied Excluded (Questions) Excluded (Expired) Exc…" at bounding box center [682, 204] width 132 height 25
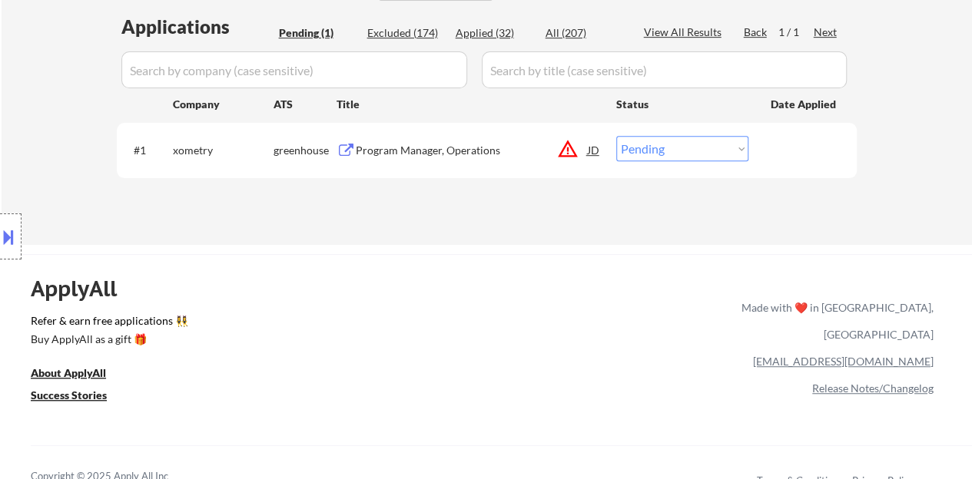
click at [465, 156] on div "Program Manager, Operations" at bounding box center [472, 150] width 232 height 15
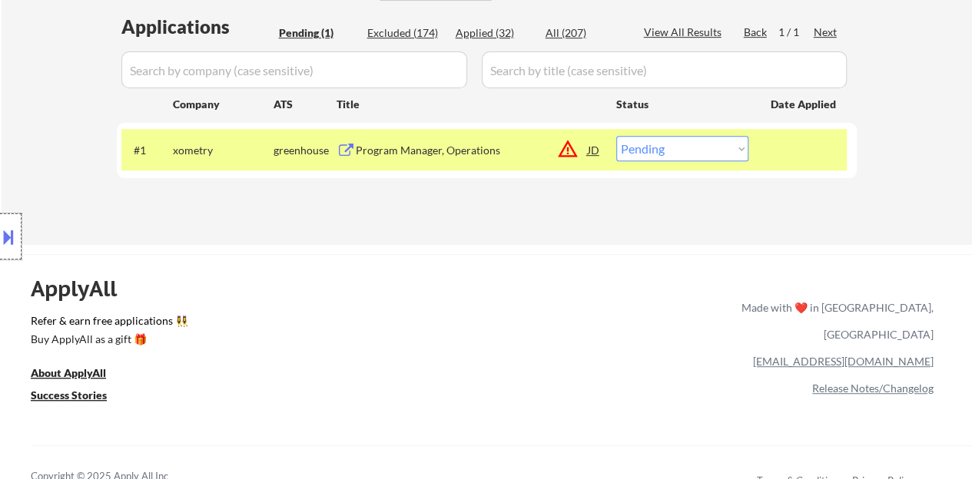
click at [18, 234] on div at bounding box center [11, 237] width 22 height 46
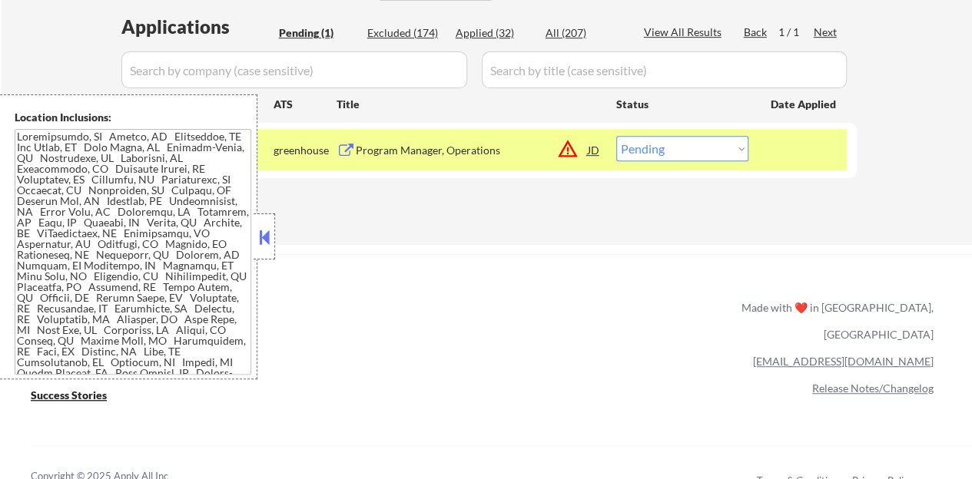
click at [267, 239] on button at bounding box center [264, 237] width 17 height 23
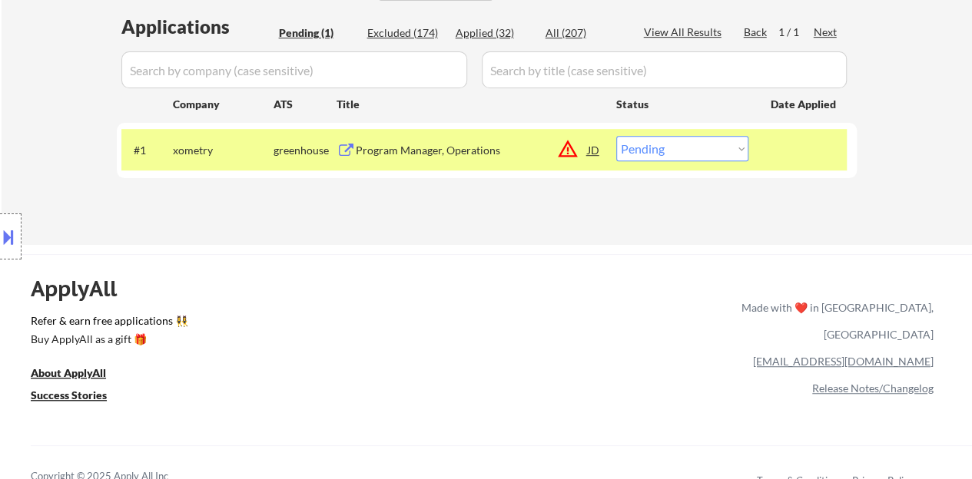
click at [590, 150] on div "JD" at bounding box center [593, 150] width 15 height 28
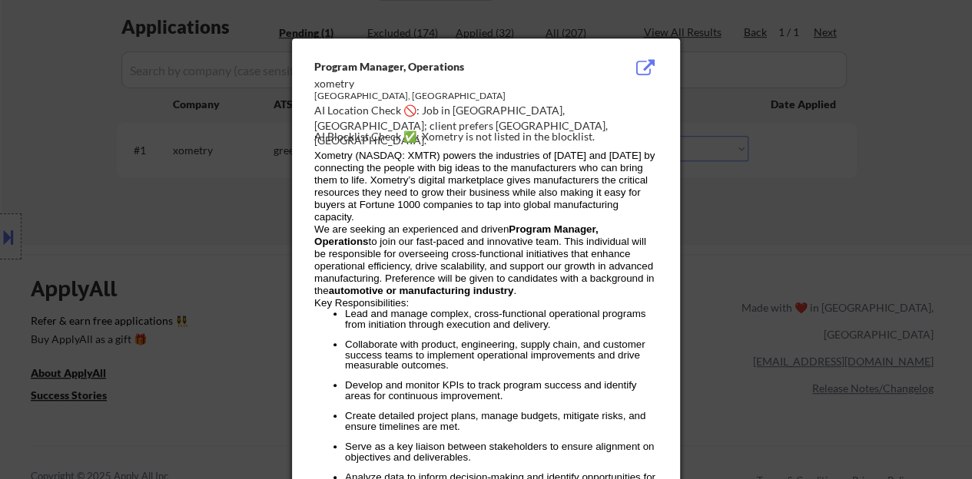
click at [198, 180] on div at bounding box center [486, 239] width 972 height 479
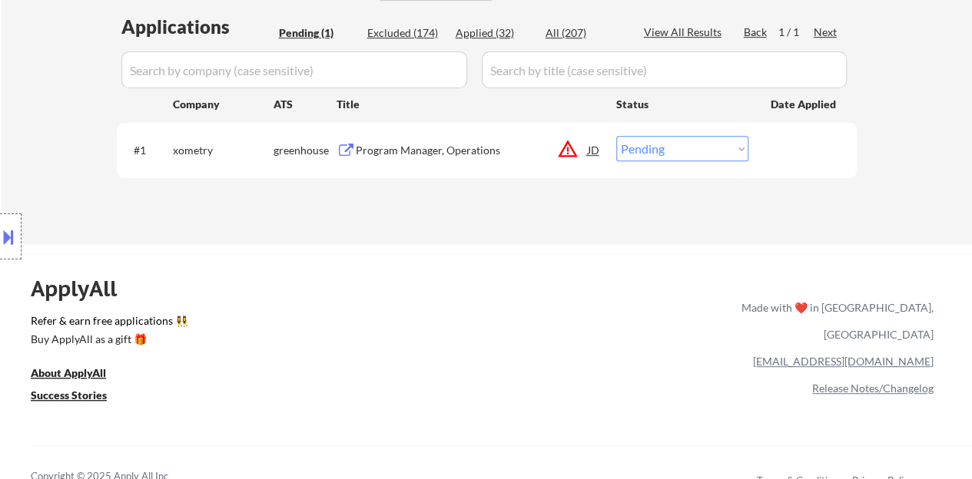
click at [710, 157] on select "Choose an option... Pending Applied Excluded (Questions) Excluded (Expired) Exc…" at bounding box center [682, 148] width 132 height 25
select select ""excluded__location_""
click at [616, 136] on select "Choose an option... Pending Applied Excluded (Questions) Excluded (Expired) Exc…" at bounding box center [682, 148] width 132 height 25
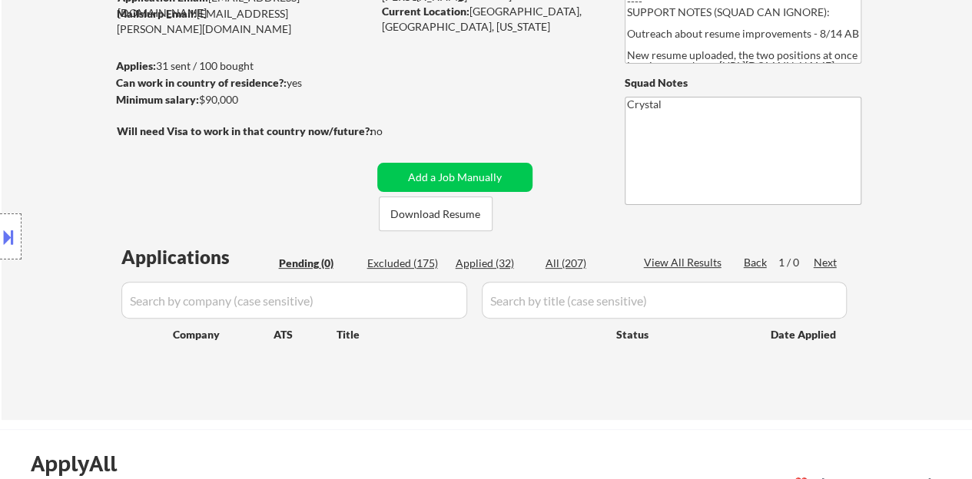
scroll to position [230, 0]
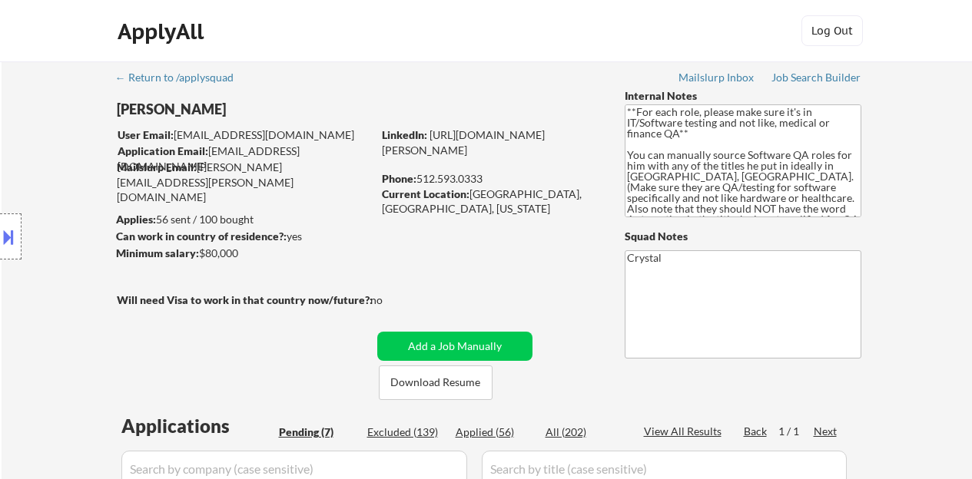
select select ""pending""
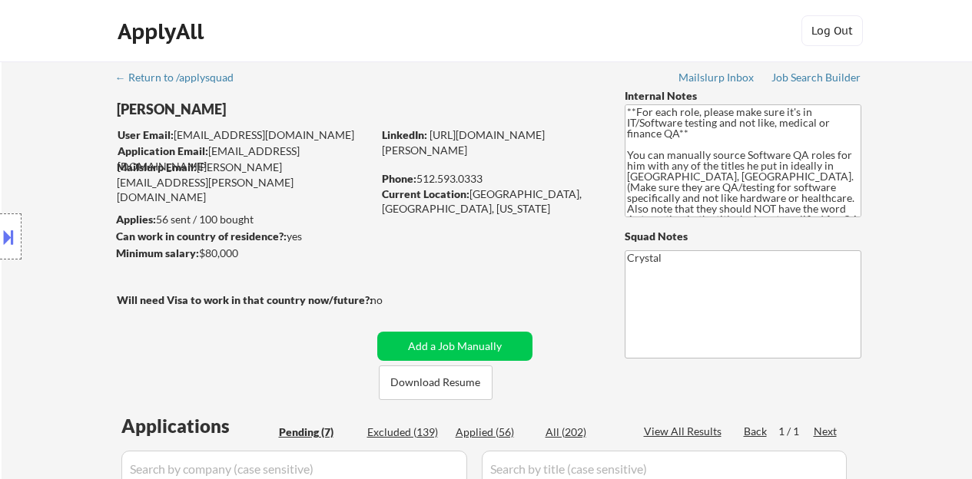
select select ""pending""
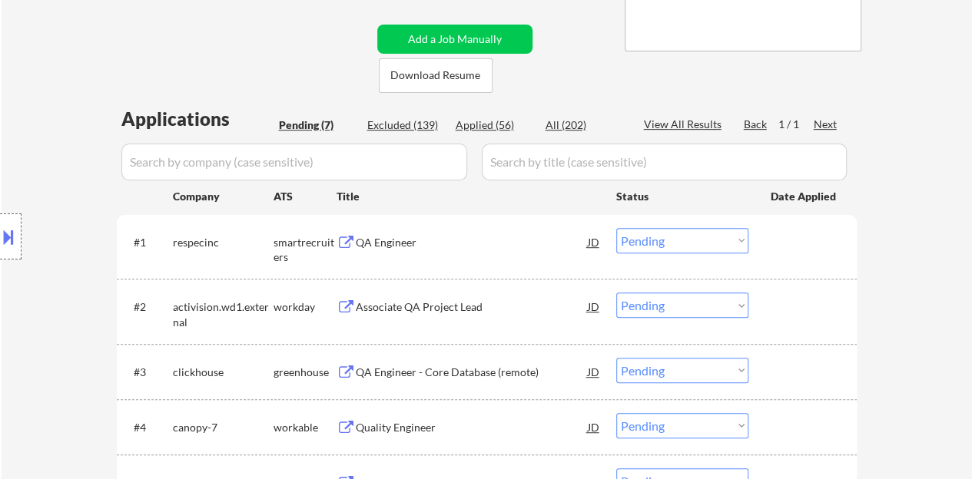
scroll to position [384, 0]
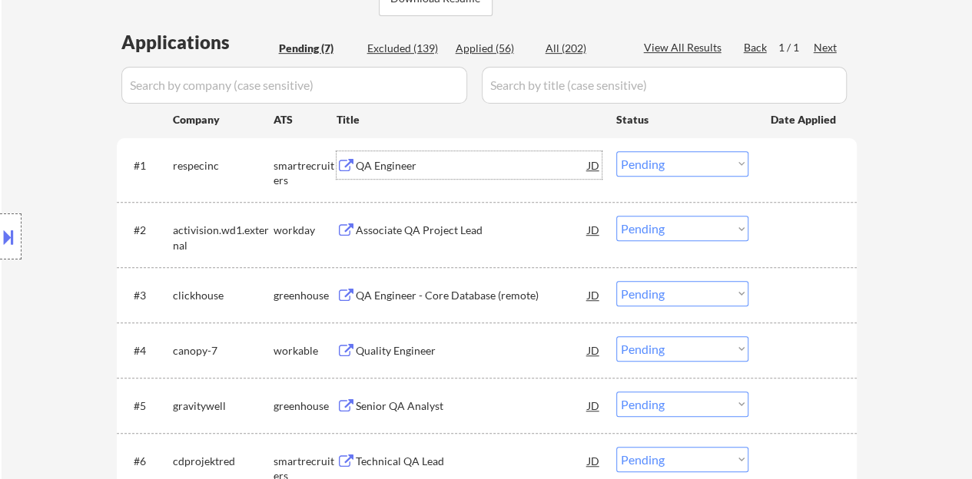
click at [379, 167] on div "QA Engineer" at bounding box center [472, 165] width 232 height 15
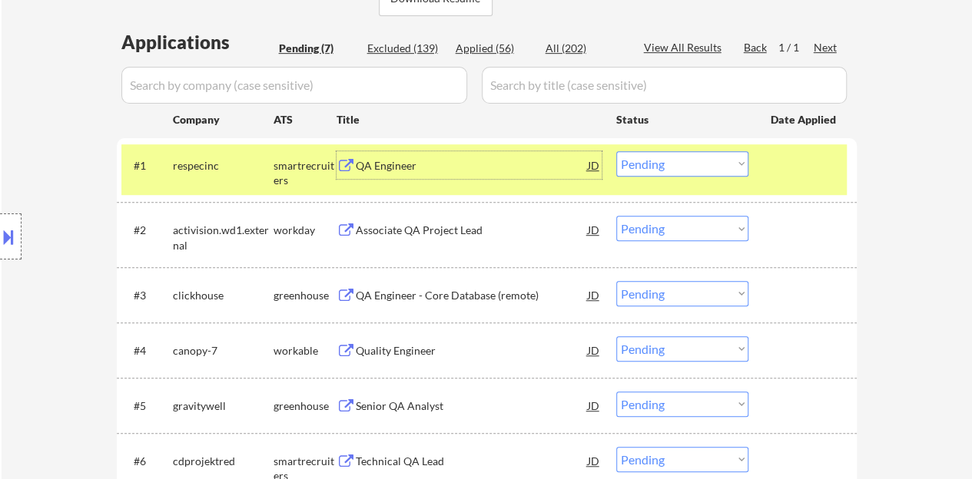
click at [658, 167] on select "Choose an option... Pending Applied Excluded (Questions) Excluded (Expired) Exc…" at bounding box center [682, 163] width 132 height 25
click at [616, 151] on select "Choose an option... Pending Applied Excluded (Questions) Excluded (Expired) Exc…" at bounding box center [682, 163] width 132 height 25
select select ""pending""
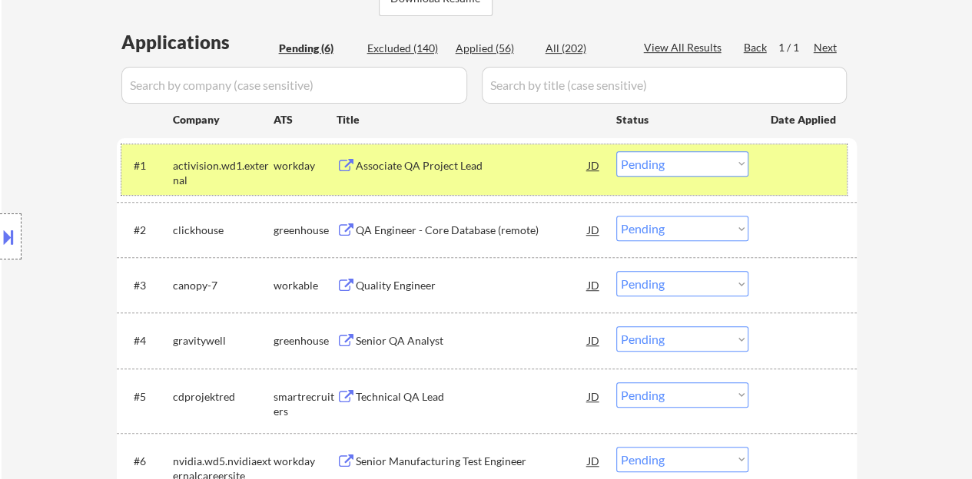
click at [754, 165] on div "#1 activision.wd1.external workday Associate QA Project Lead JD Choose an optio…" at bounding box center [483, 169] width 725 height 51
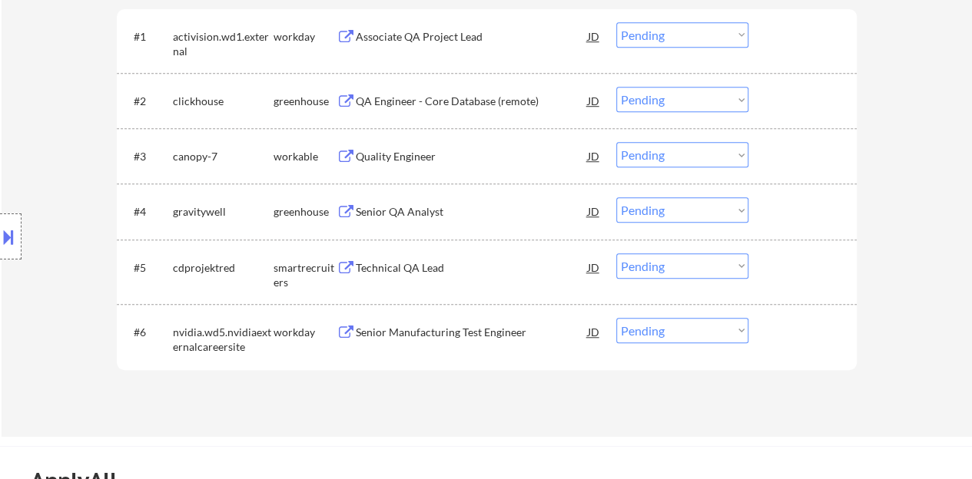
scroll to position [538, 0]
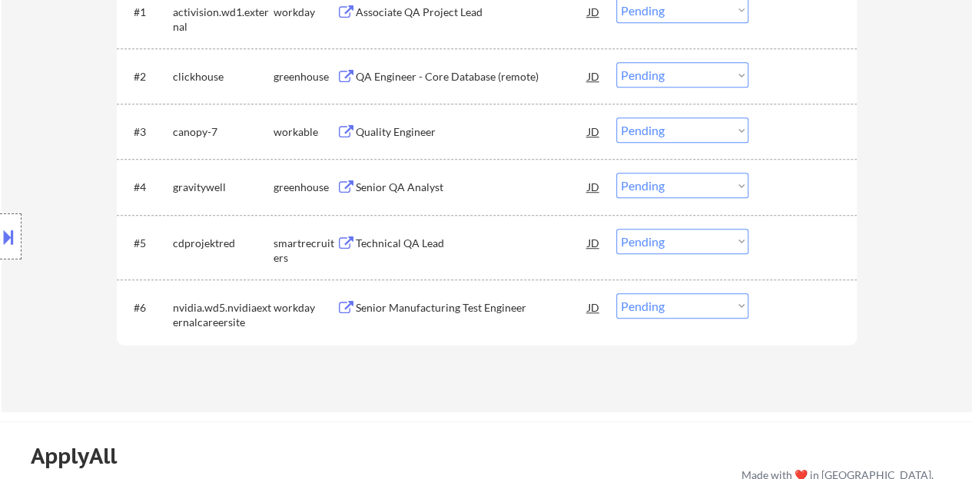
click at [395, 184] on div "Senior QA Analyst" at bounding box center [472, 187] width 232 height 15
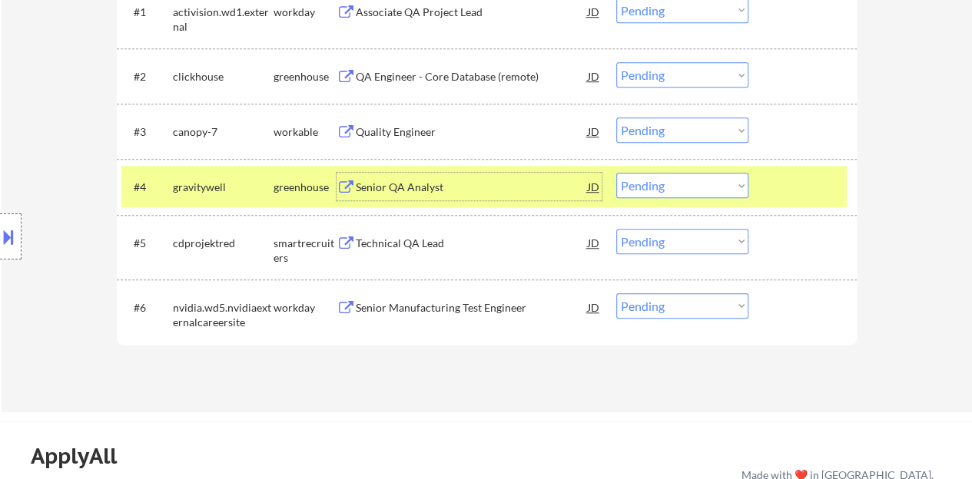
click at [632, 188] on select "Choose an option... Pending Applied Excluded (Questions) Excluded (Expired) Exc…" at bounding box center [682, 185] width 132 height 25
click at [616, 173] on select "Choose an option... Pending Applied Excluded (Questions) Excluded (Expired) Exc…" at bounding box center [682, 185] width 132 height 25
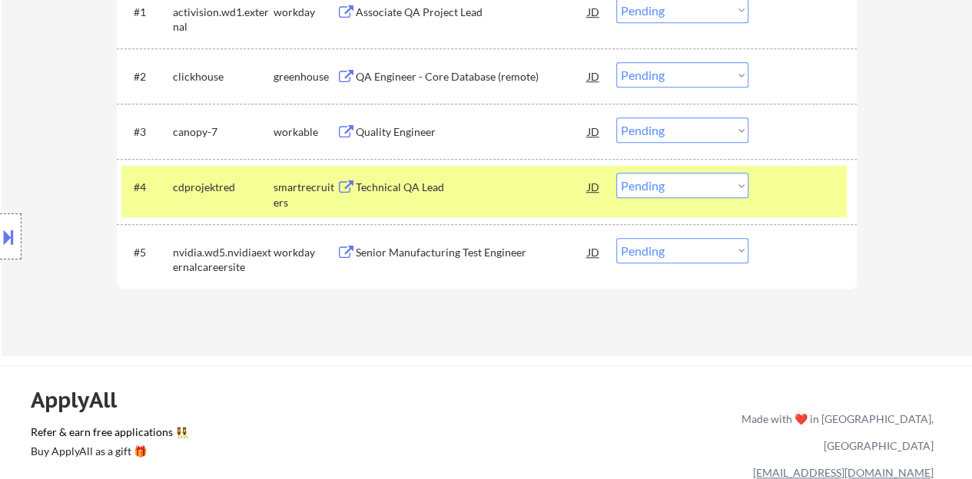
click at [813, 200] on div at bounding box center [804, 187] width 68 height 28
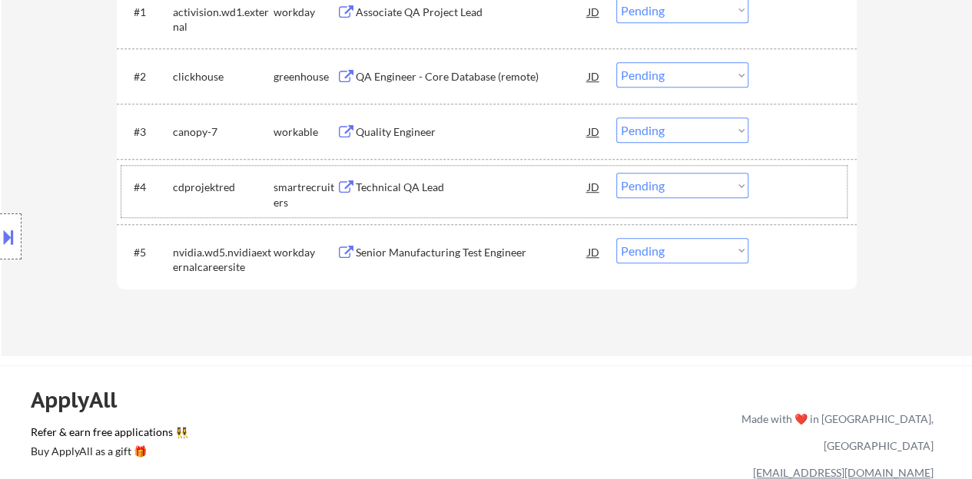
scroll to position [461, 0]
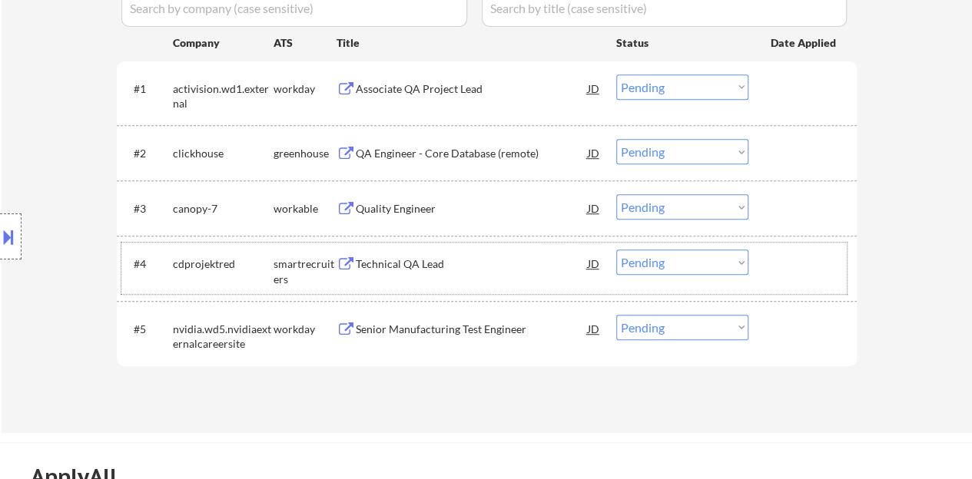
click at [368, 273] on div "Technical QA Lead" at bounding box center [472, 264] width 232 height 28
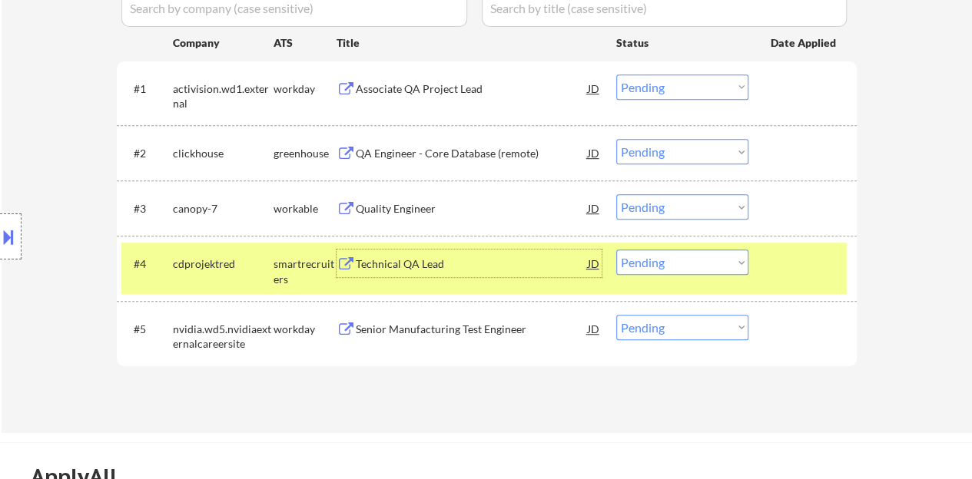
click at [641, 260] on select "Choose an option... Pending Applied Excluded (Questions) Excluded (Expired) Exc…" at bounding box center [682, 262] width 132 height 25
click at [616, 250] on select "Choose an option... Pending Applied Excluded (Questions) Excluded (Expired) Exc…" at bounding box center [682, 262] width 132 height 25
select select ""pending""
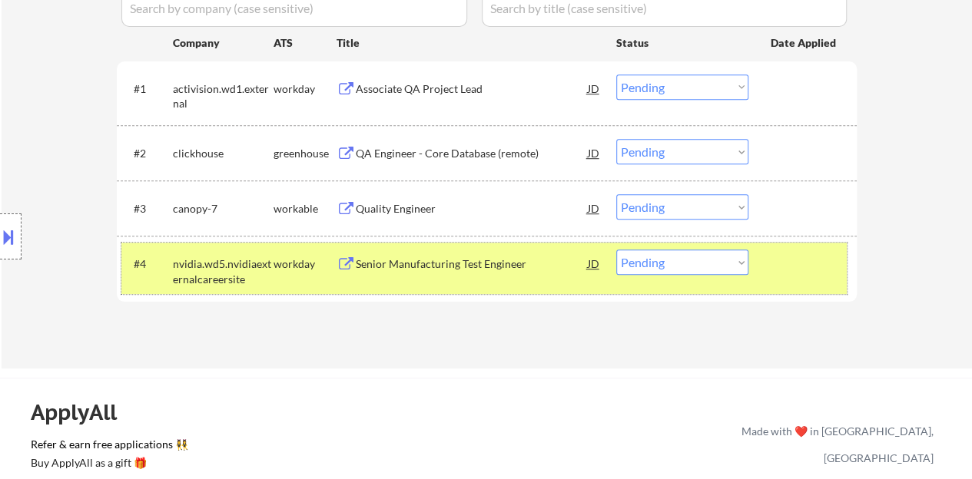
click at [780, 282] on div "#4 nvidia.wd5.nvidiaexternalcareersite workday Senior Manufacturing Test Engine…" at bounding box center [483, 268] width 725 height 51
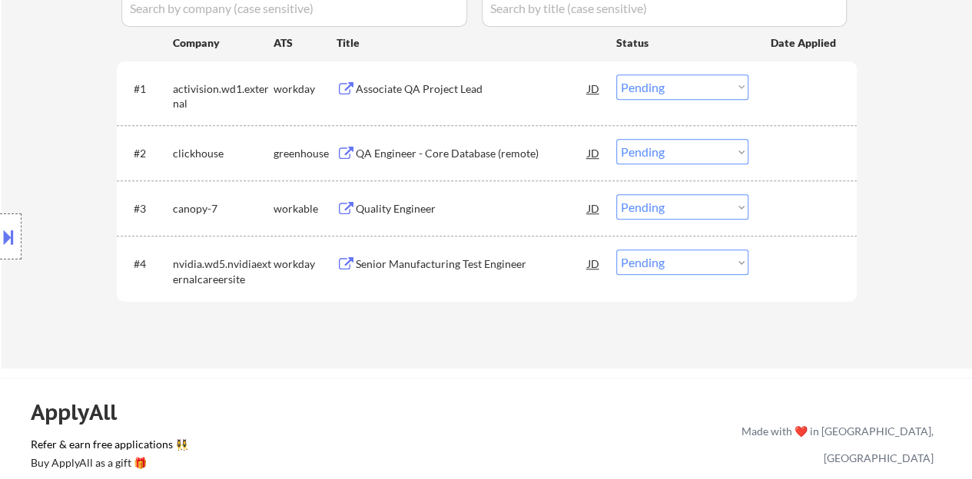
click at [399, 147] on div "QA Engineer - Core Database (remote)" at bounding box center [472, 153] width 232 height 15
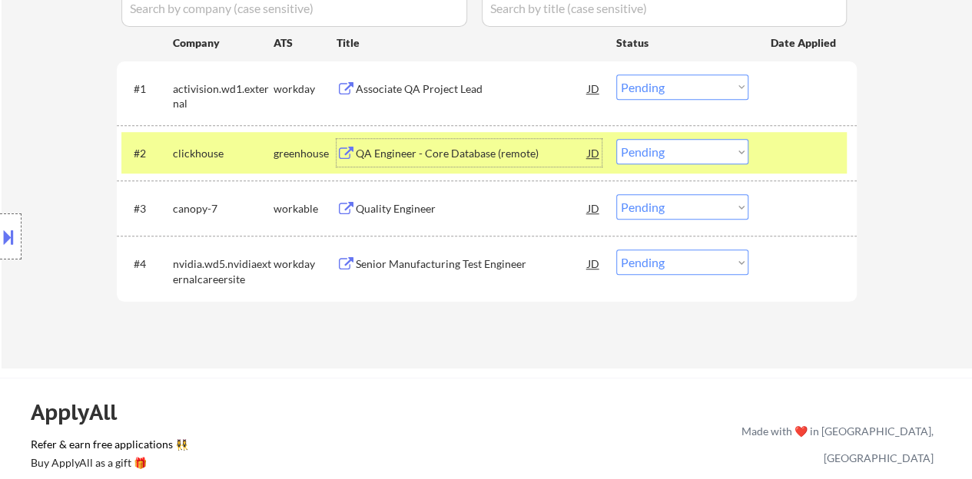
click at [634, 165] on div "#2 clickhouse greenhouse QA Engineer - Core Database (remote) JD Choose an opti…" at bounding box center [483, 152] width 725 height 41
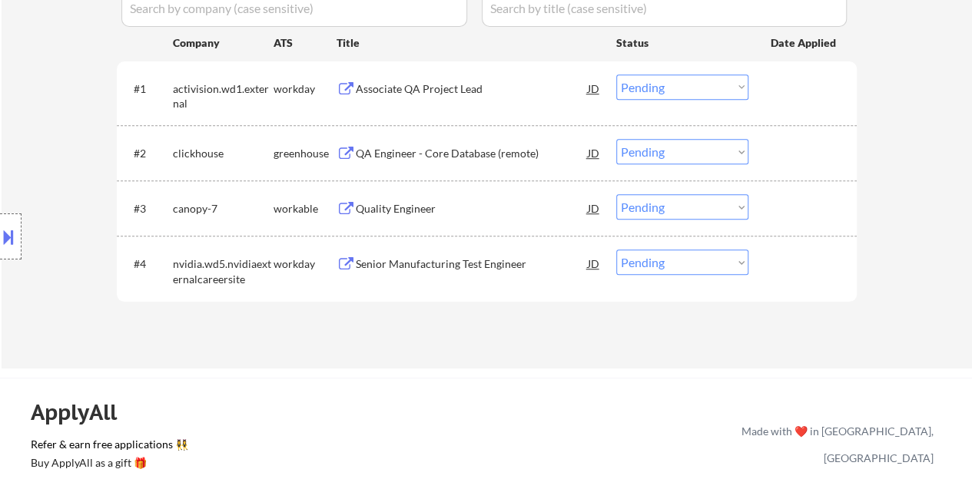
click at [637, 160] on select "Choose an option... Pending Applied Excluded (Questions) Excluded (Expired) Exc…" at bounding box center [682, 151] width 132 height 25
click at [616, 139] on select "Choose an option... Pending Applied Excluded (Questions) Excluded (Expired) Exc…" at bounding box center [682, 151] width 132 height 25
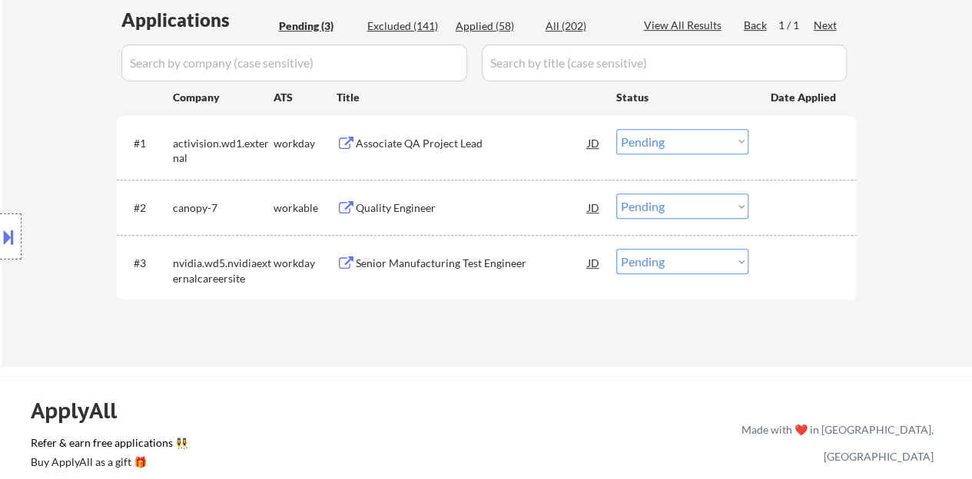
scroll to position [384, 0]
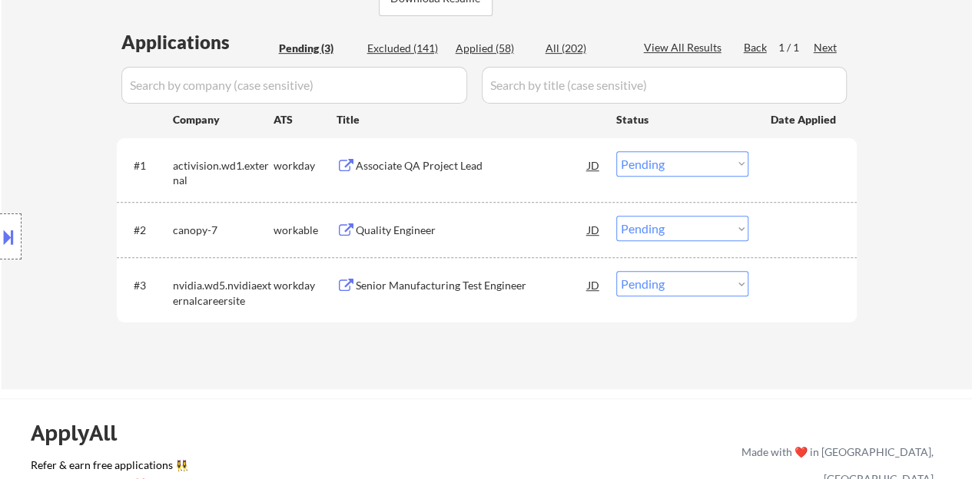
click at [379, 230] on div "Quality Engineer" at bounding box center [472, 230] width 232 height 15
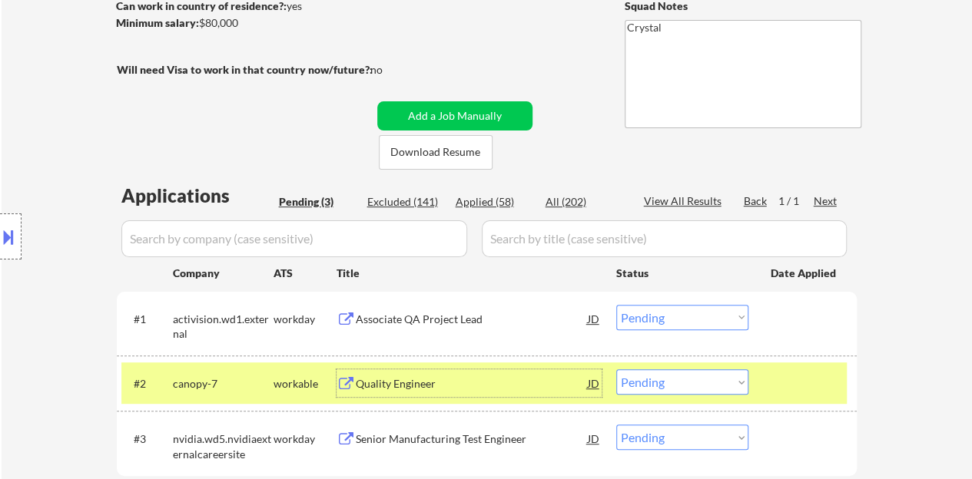
scroll to position [307, 0]
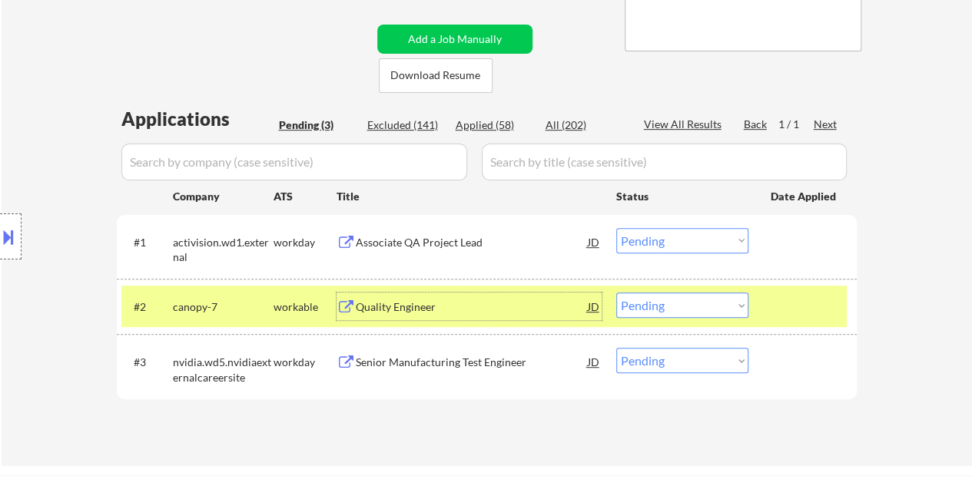
click at [0, 241] on button at bounding box center [8, 236] width 17 height 25
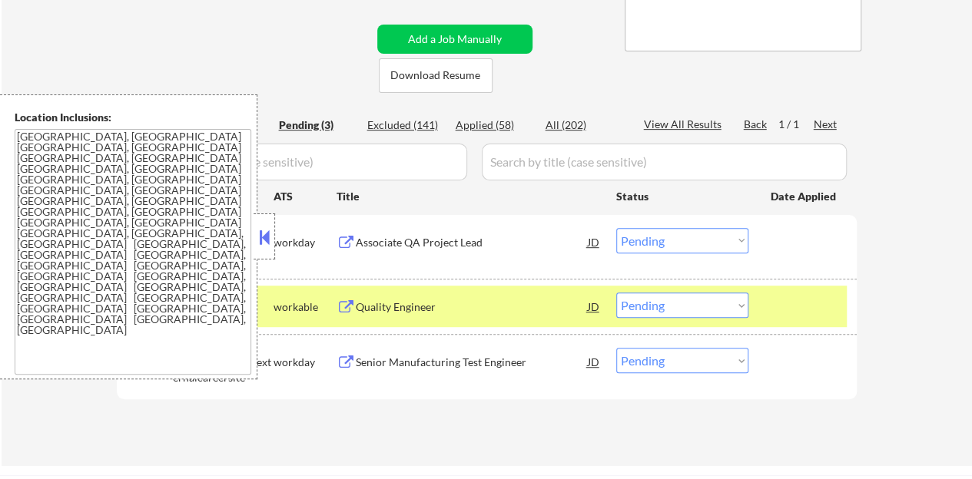
click at [258, 233] on button at bounding box center [264, 237] width 17 height 23
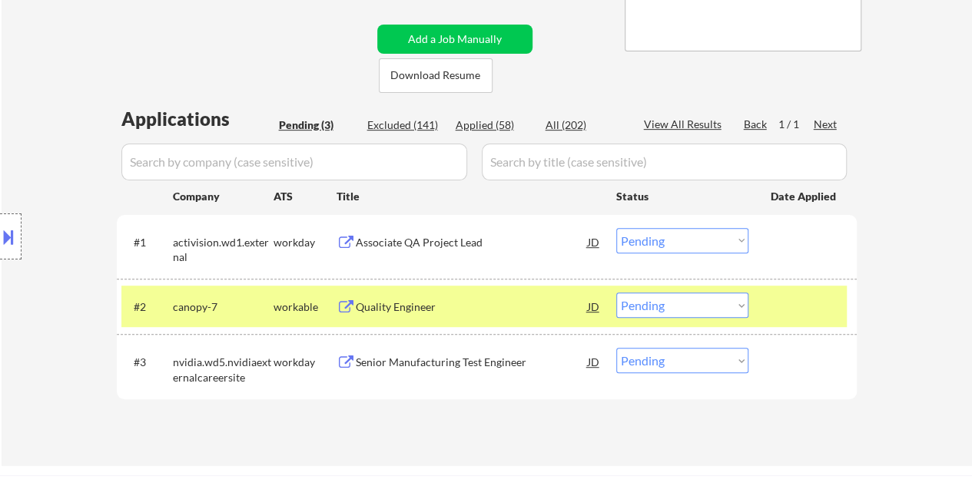
click at [703, 306] on select "Choose an option... Pending Applied Excluded (Questions) Excluded (Expired) Exc…" at bounding box center [682, 305] width 132 height 25
click at [616, 293] on select "Choose an option... Pending Applied Excluded (Questions) Excluded (Expired) Exc…" at bounding box center [682, 305] width 132 height 25
select select ""pending""
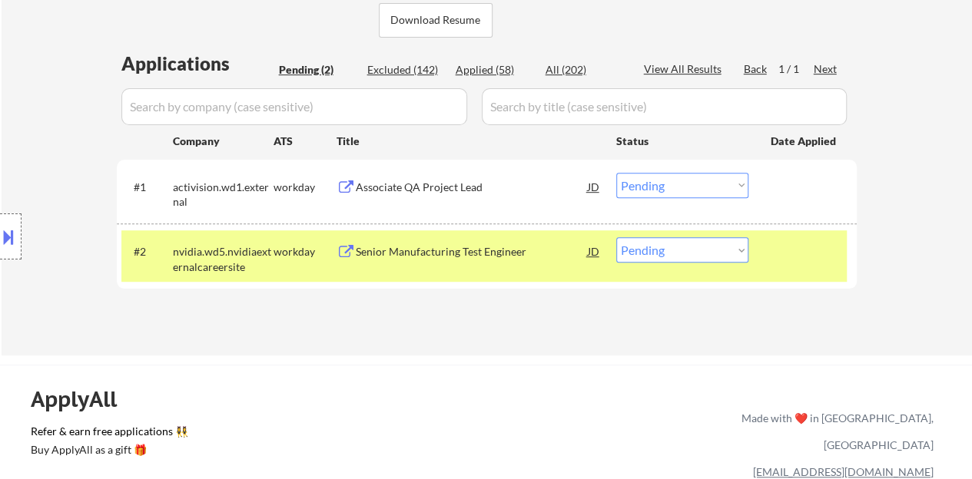
scroll to position [384, 0]
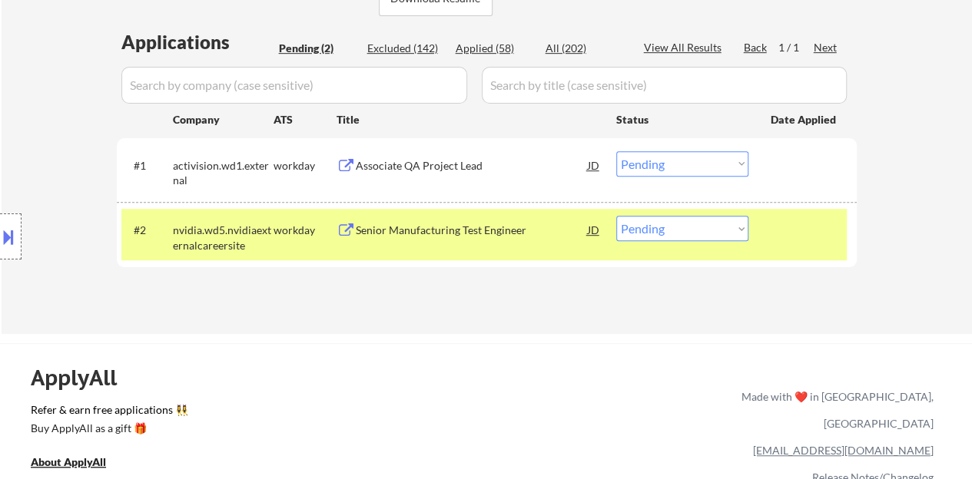
click at [779, 234] on div at bounding box center [804, 230] width 68 height 28
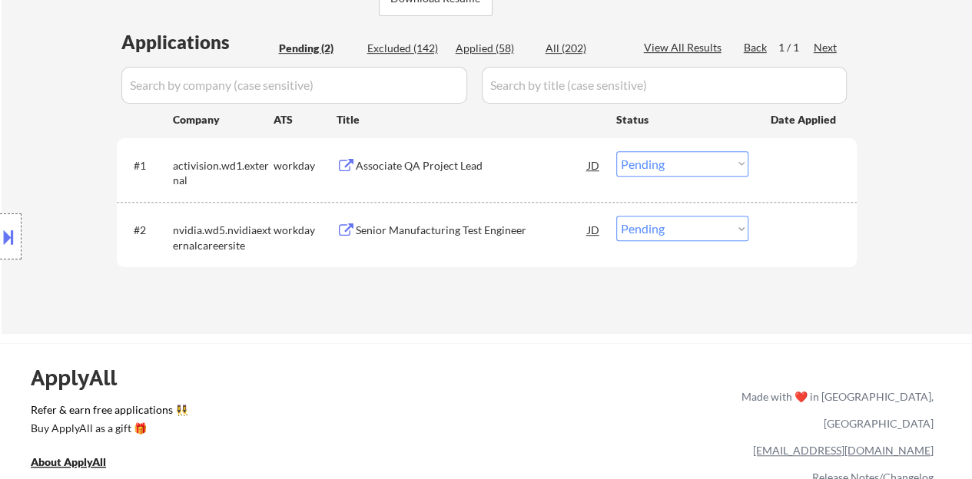
click at [415, 171] on div "Associate QA Project Lead" at bounding box center [472, 165] width 232 height 15
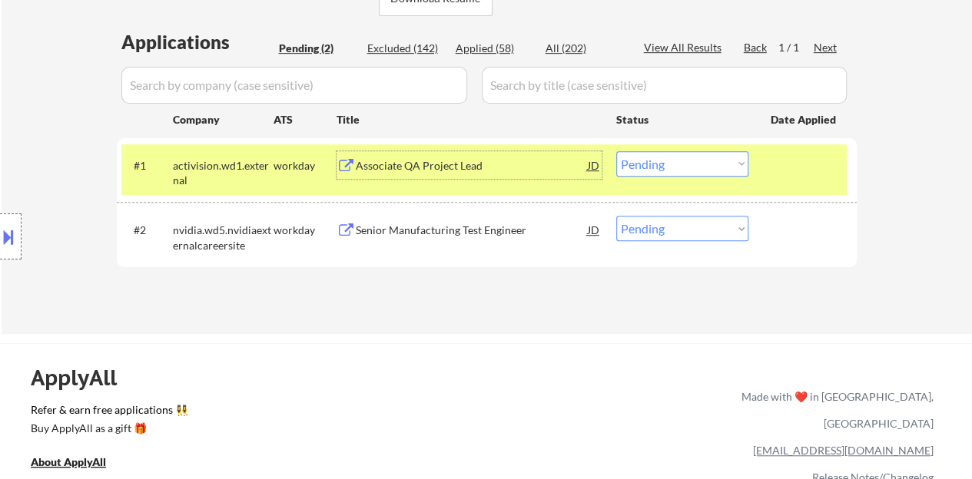
click at [682, 167] on select "Choose an option... Pending Applied Excluded (Questions) Excluded (Expired) Exc…" at bounding box center [682, 163] width 132 height 25
click at [616, 151] on select "Choose an option... Pending Applied Excluded (Questions) Excluded (Expired) Exc…" at bounding box center [682, 163] width 132 height 25
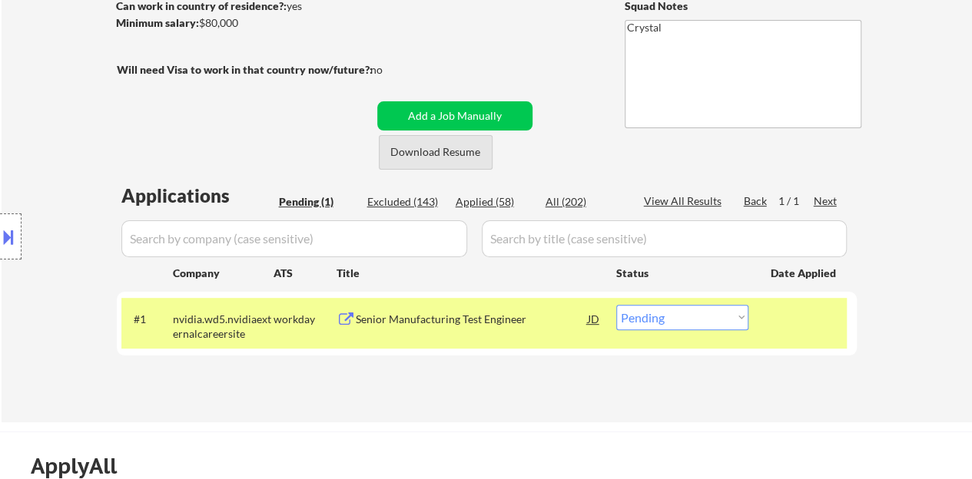
scroll to position [307, 0]
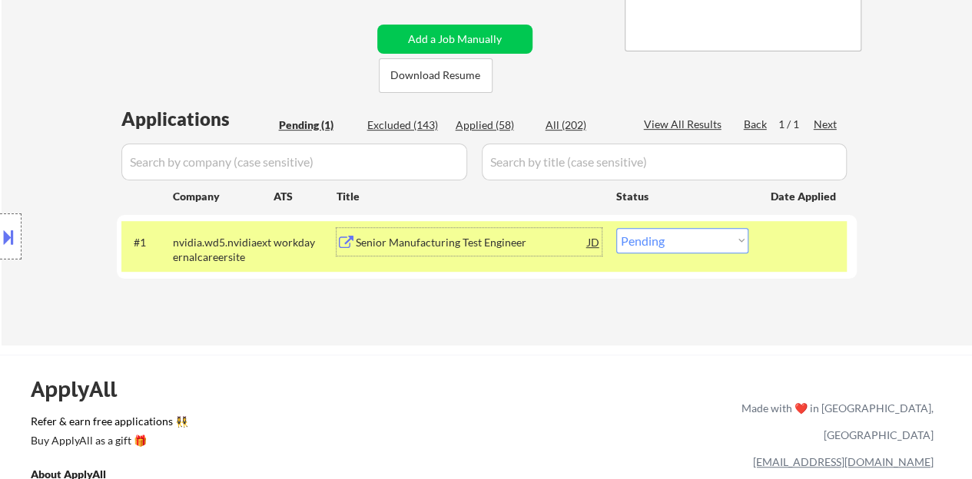
click at [458, 243] on div "Senior Manufacturing Test Engineer" at bounding box center [472, 242] width 232 height 15
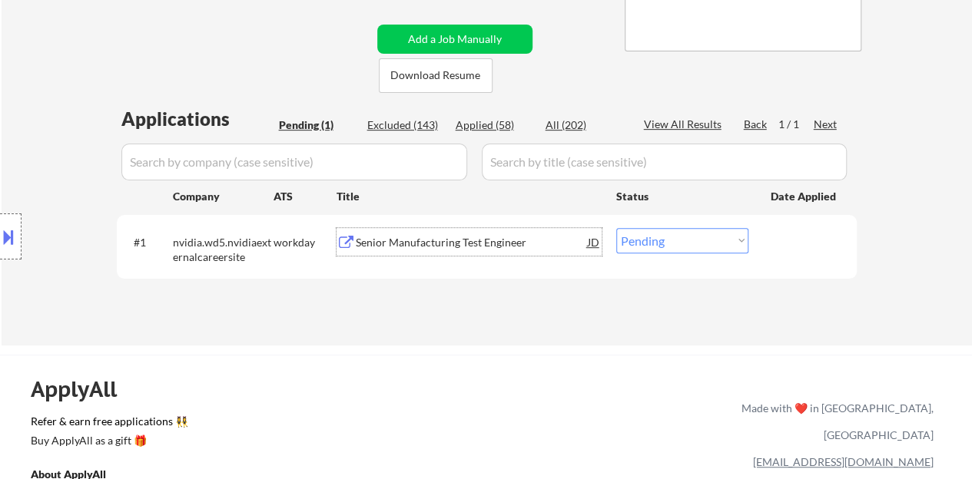
click at [671, 243] on select "Choose an option... Pending Applied Excluded (Questions) Excluded (Expired) Exc…" at bounding box center [682, 240] width 132 height 25
select select ""excluded__bad_match_""
click at [616, 228] on select "Choose an option... Pending Applied Excluded (Questions) Excluded (Expired) Exc…" at bounding box center [682, 240] width 132 height 25
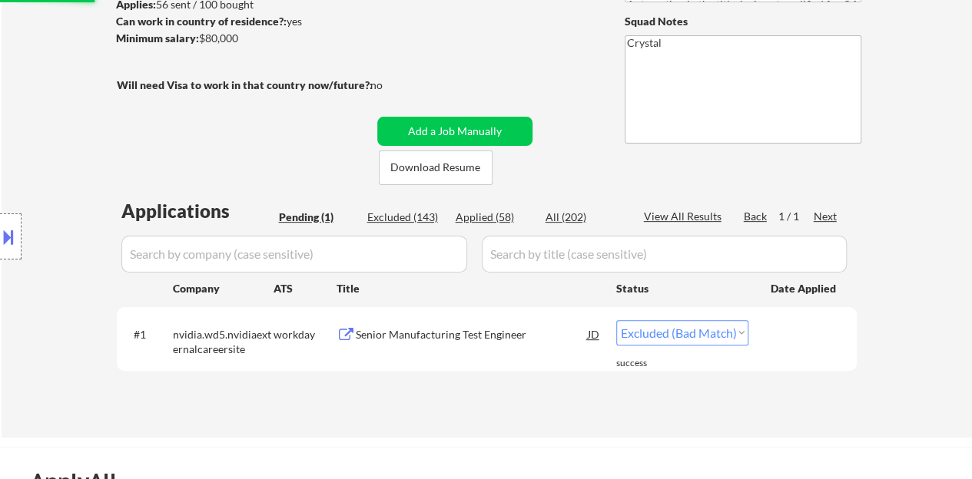
scroll to position [154, 0]
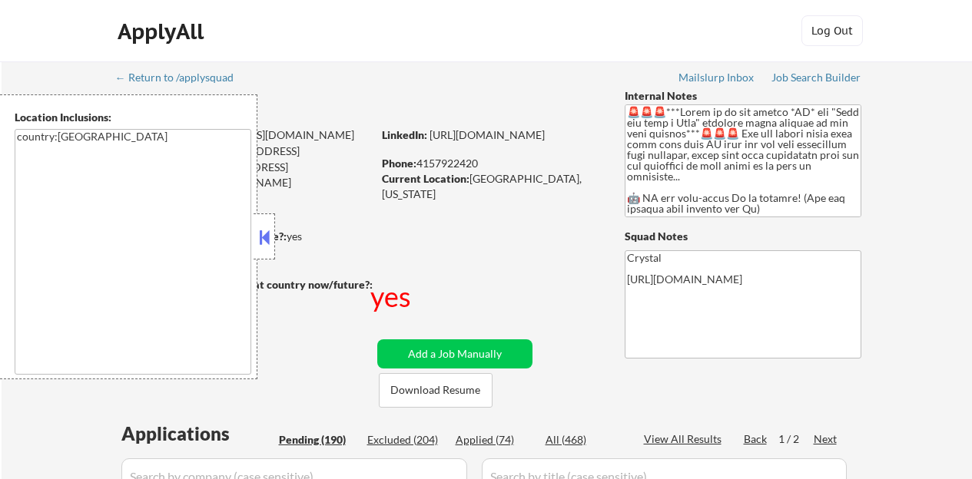
select select ""pending""
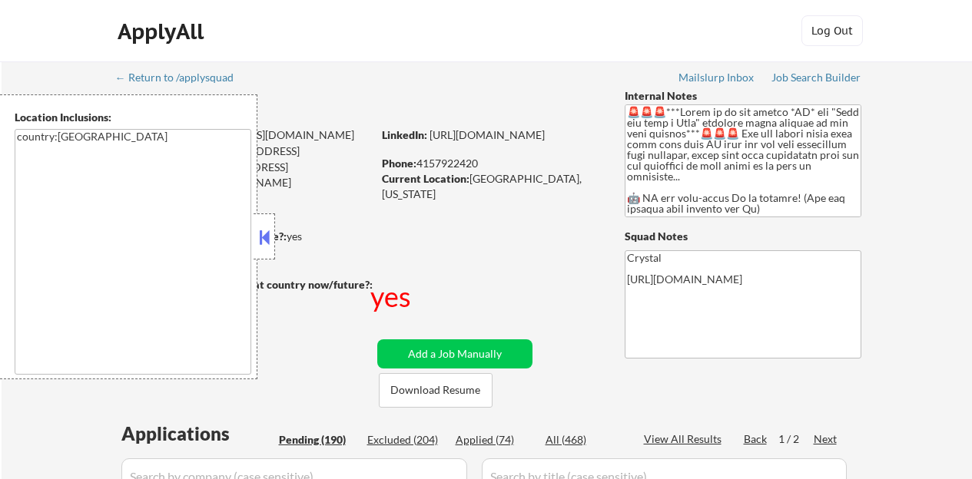
select select ""pending""
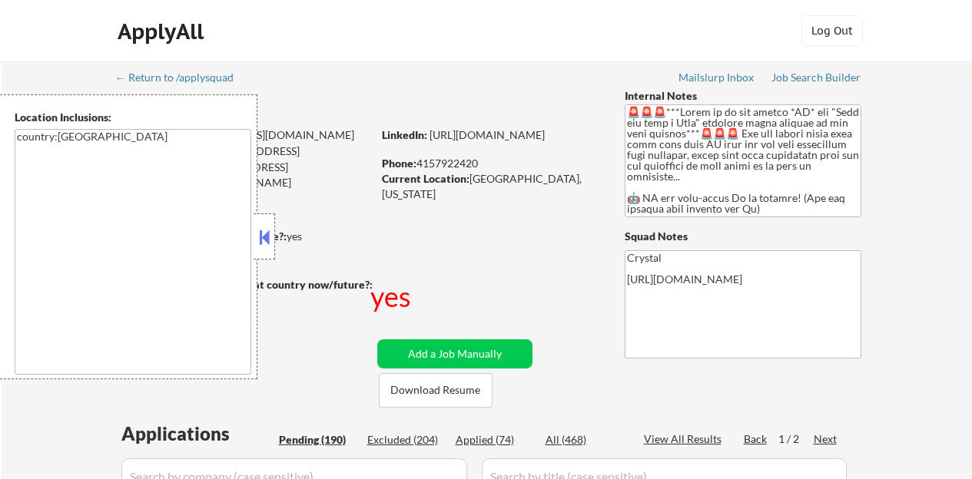
select select ""pending""
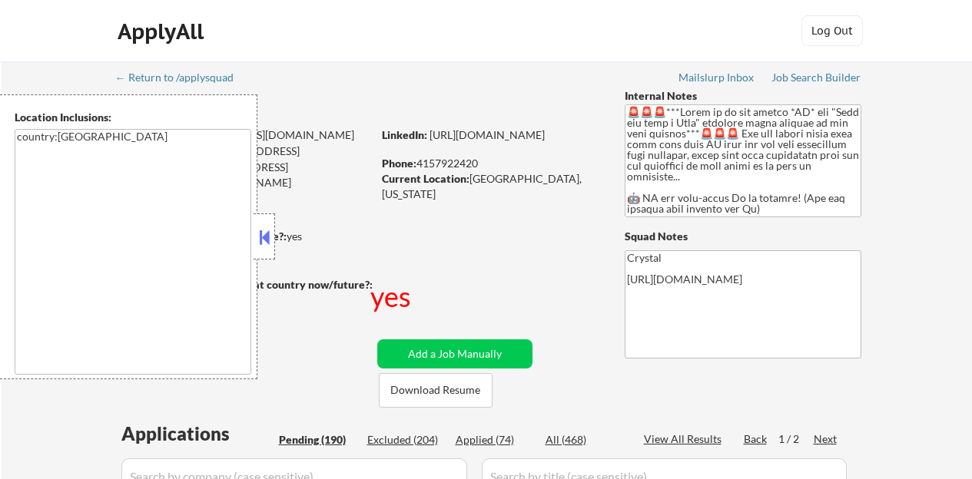
select select ""pending""
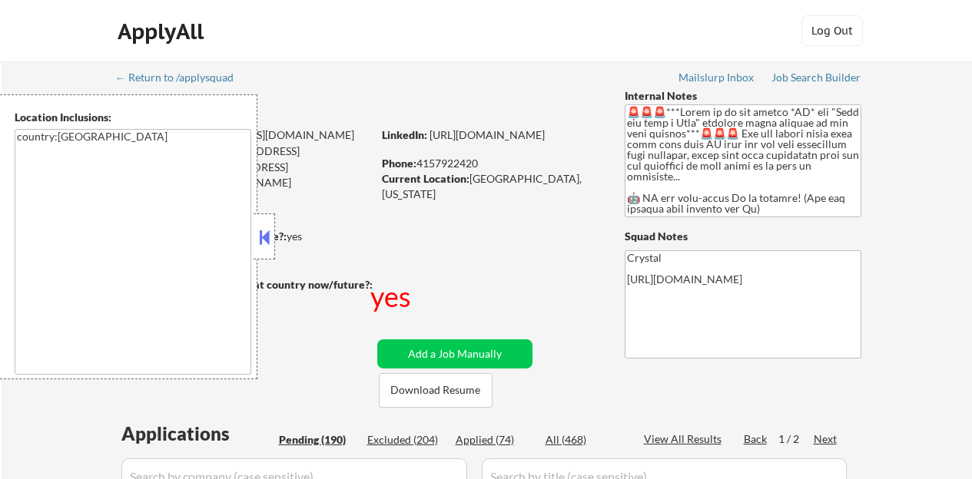
select select ""pending""
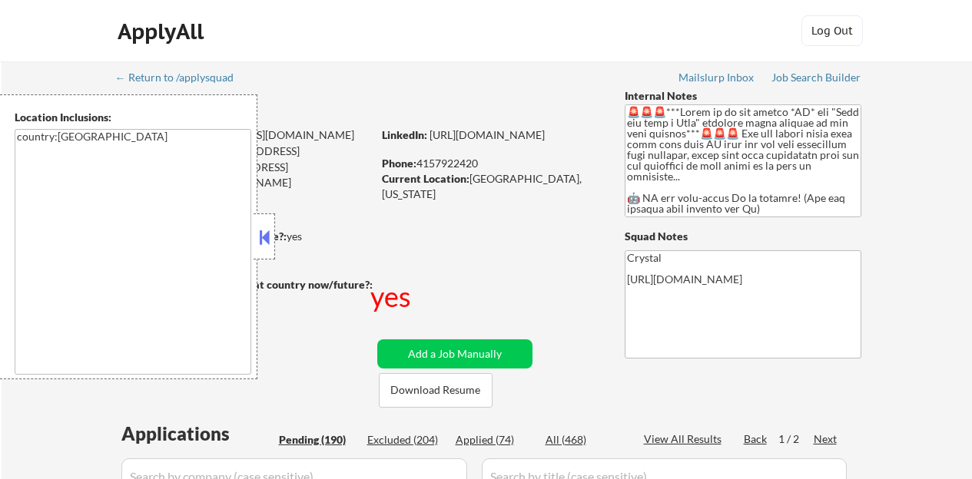
select select ""pending""
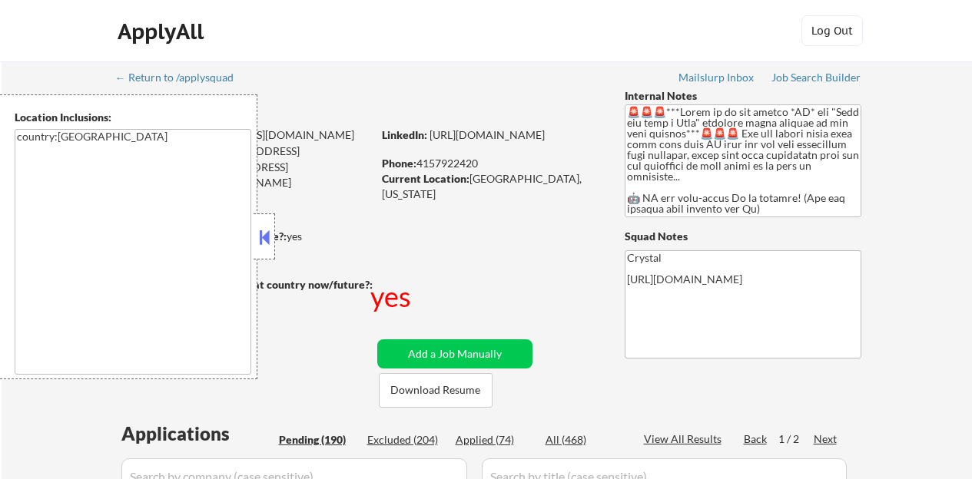
select select ""pending""
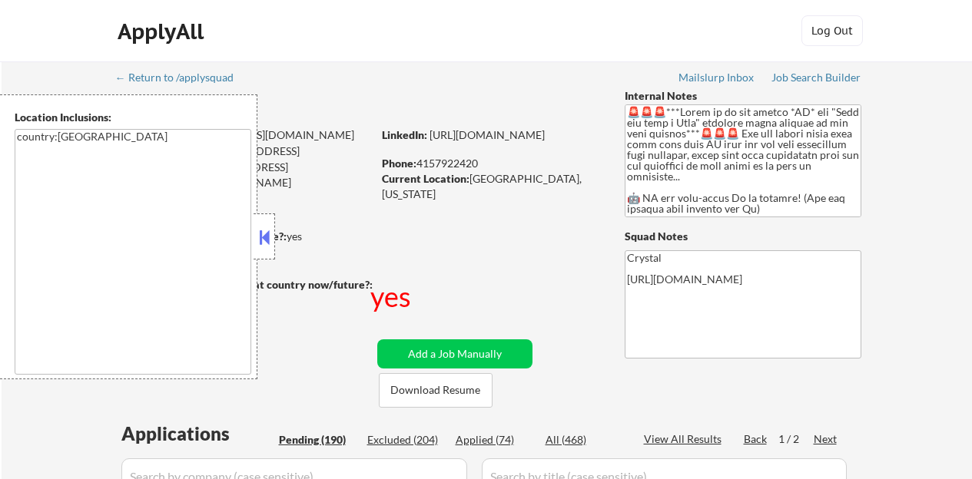
select select ""pending""
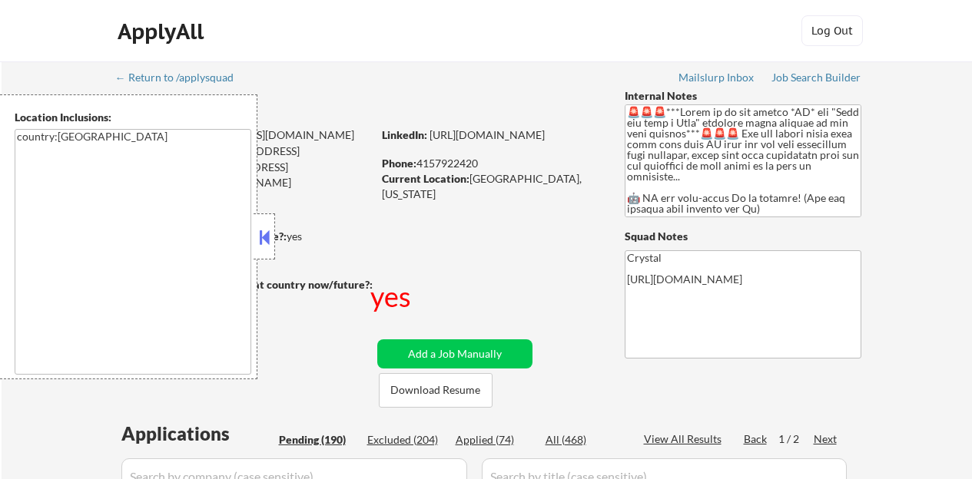
select select ""pending""
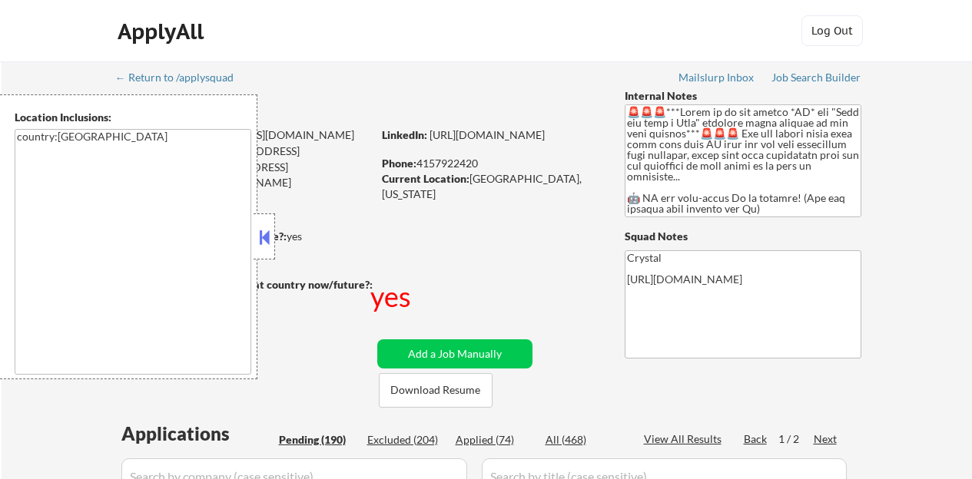
select select ""pending""
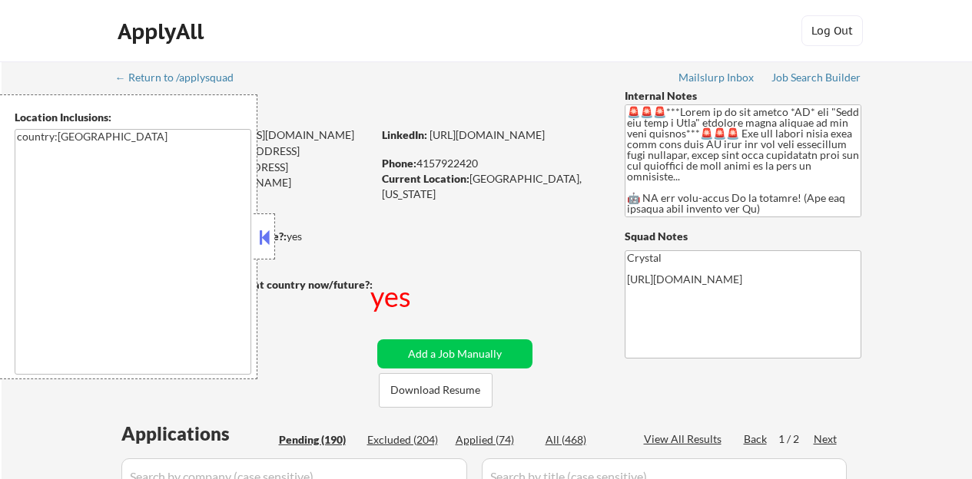
select select ""pending""
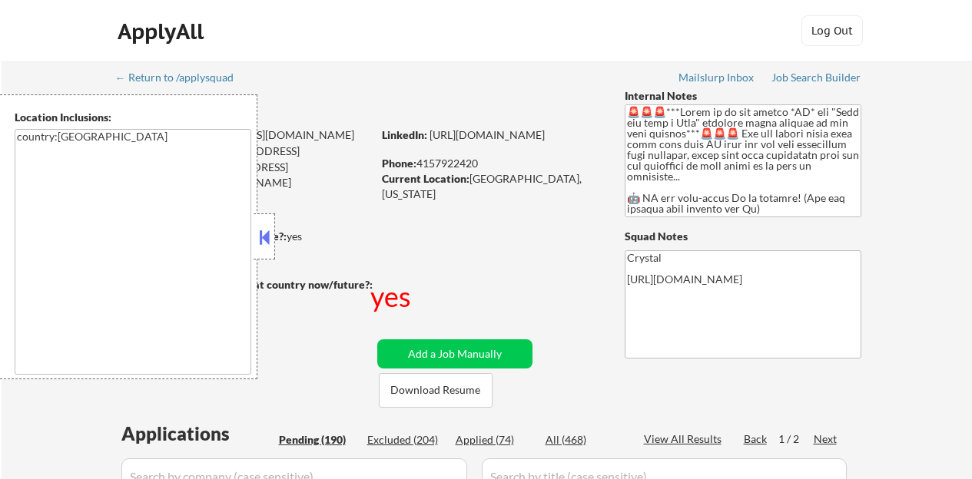
select select ""pending""
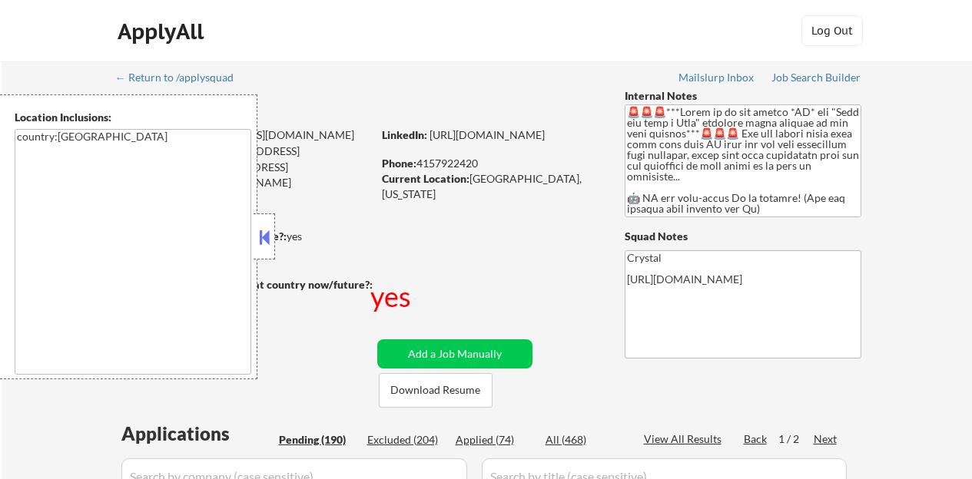
select select ""pending""
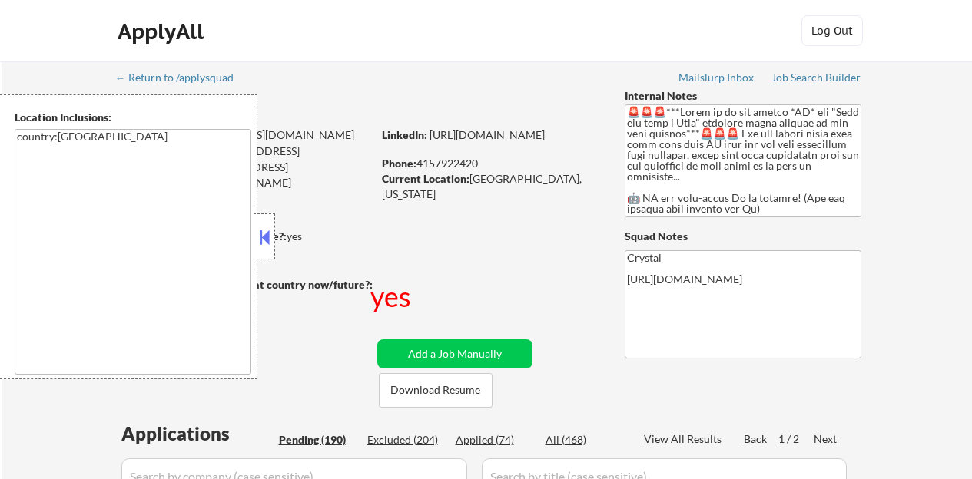
select select ""pending""
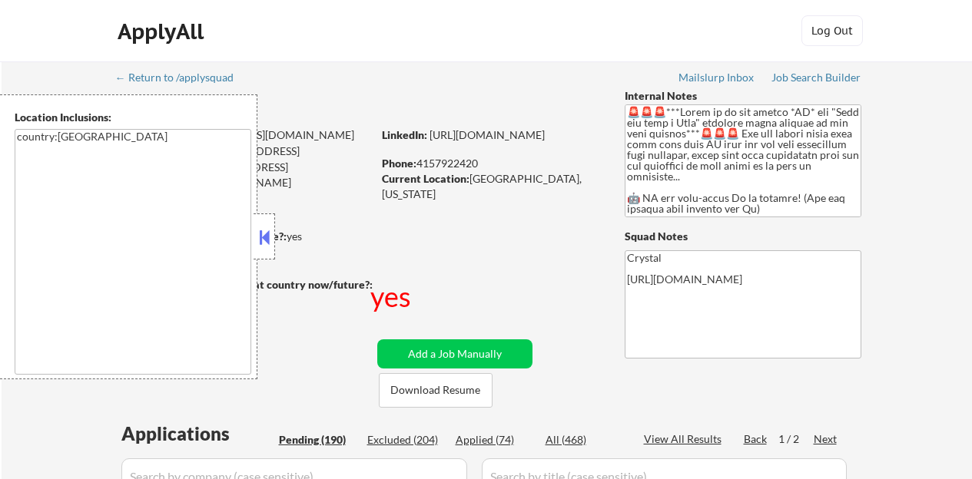
select select ""pending""
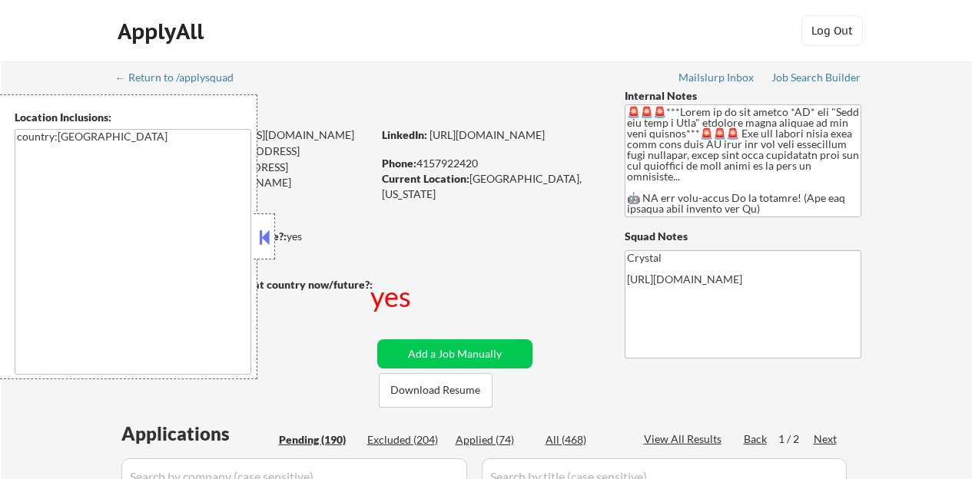
select select ""pending""
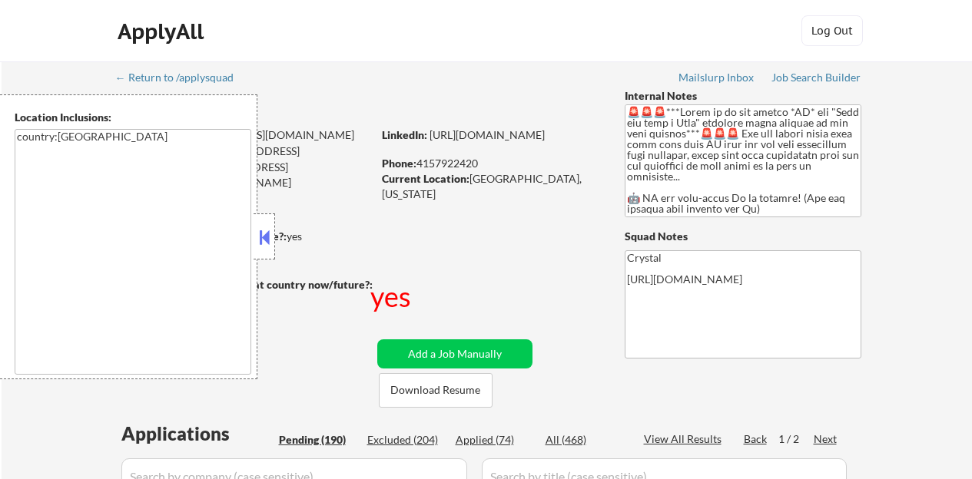
select select ""pending""
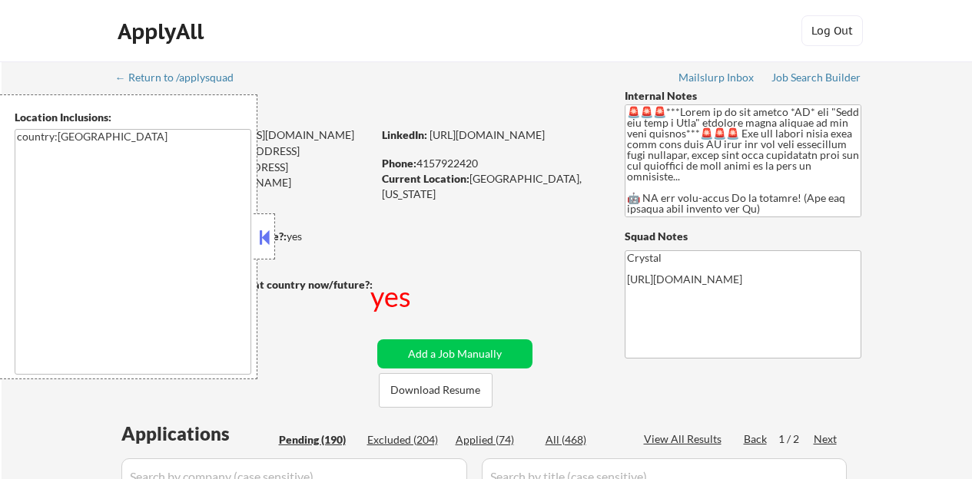
select select ""pending""
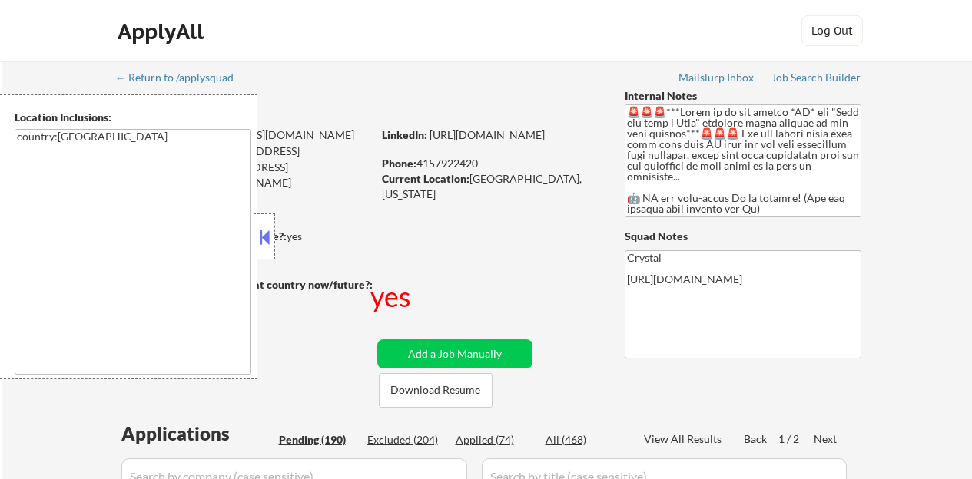
select select ""pending""
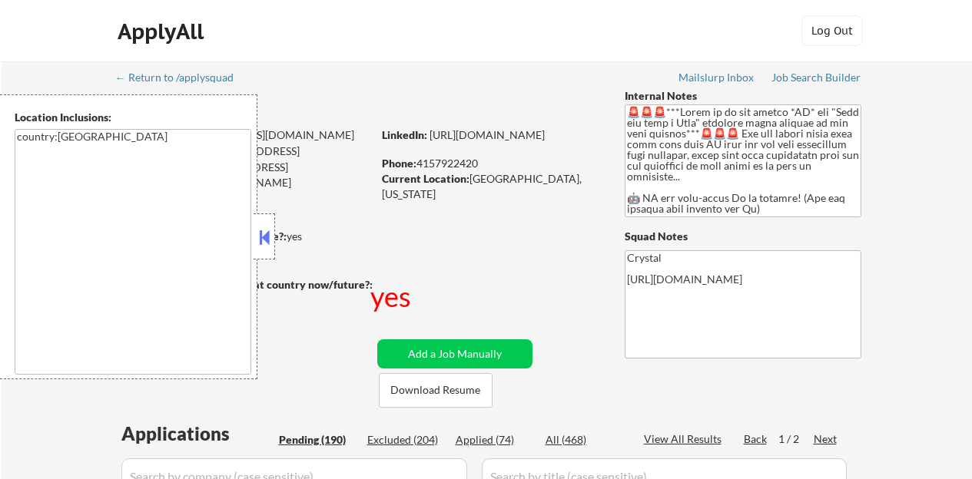
select select ""pending""
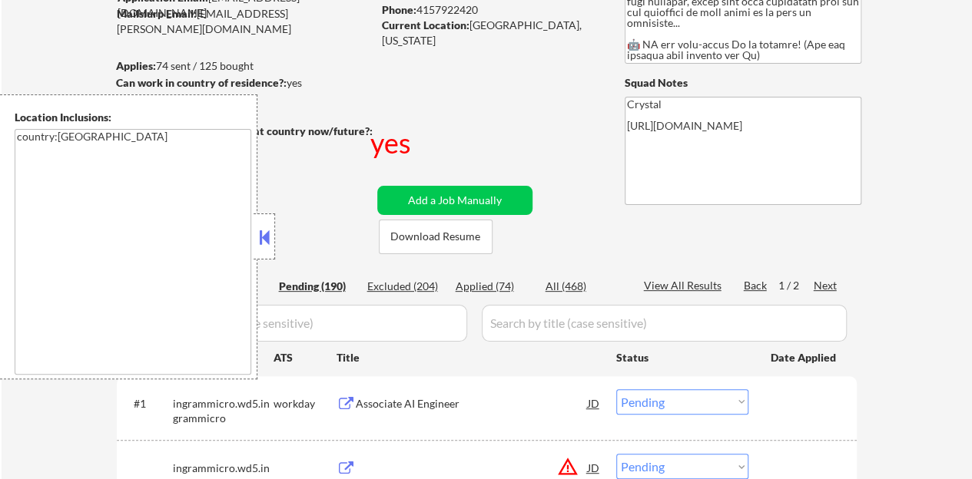
scroll to position [154, 0]
click at [270, 246] on button at bounding box center [264, 237] width 17 height 23
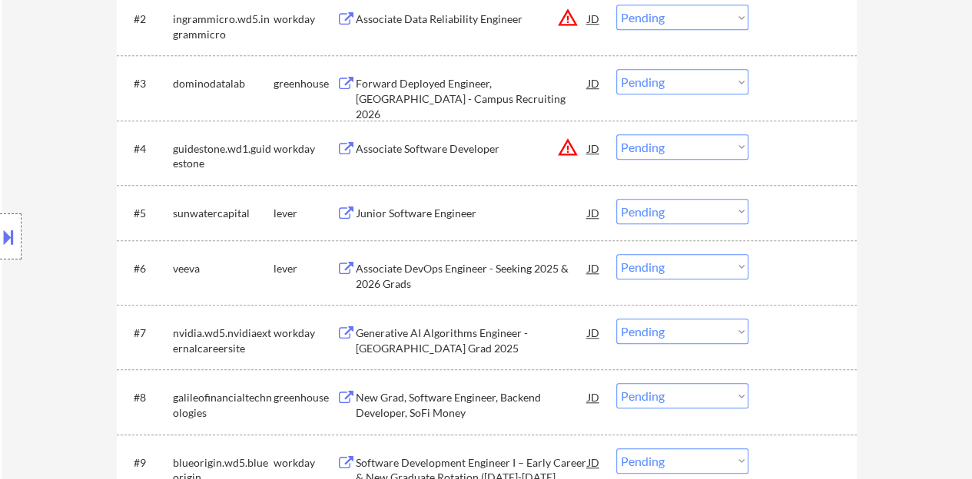
scroll to position [614, 0]
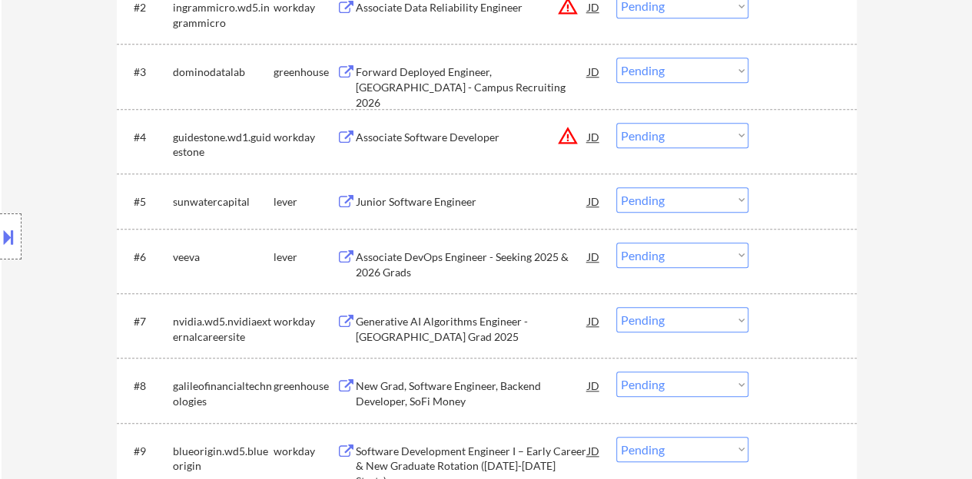
click at [429, 193] on div "Junior Software Engineer" at bounding box center [472, 201] width 232 height 28
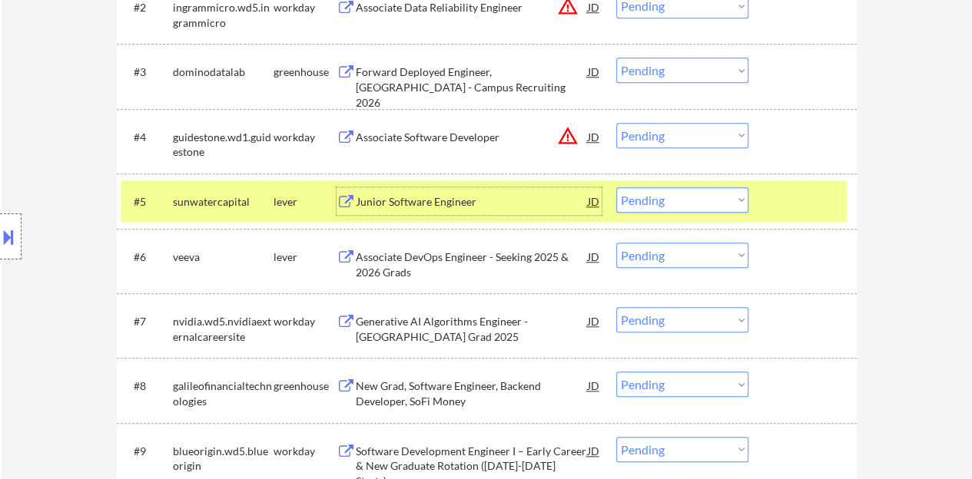
click at [7, 217] on div at bounding box center [11, 237] width 22 height 46
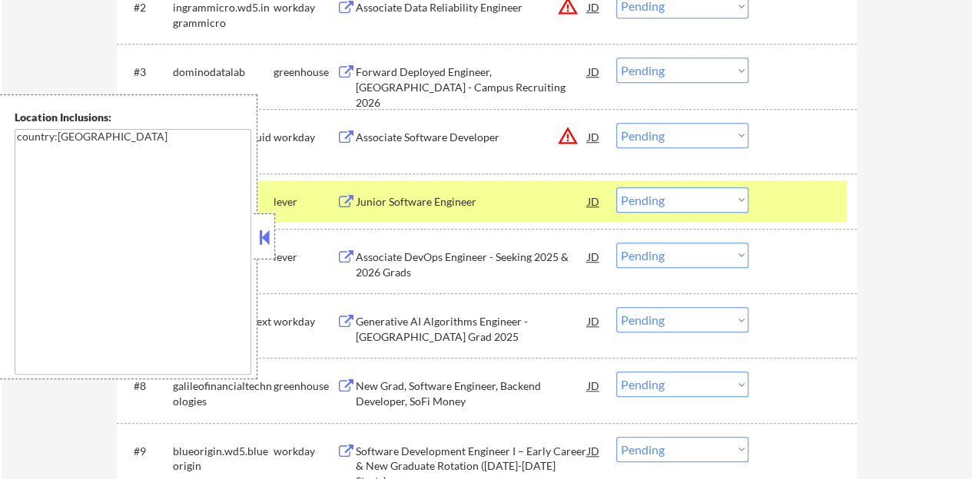
click at [267, 222] on div at bounding box center [264, 237] width 22 height 46
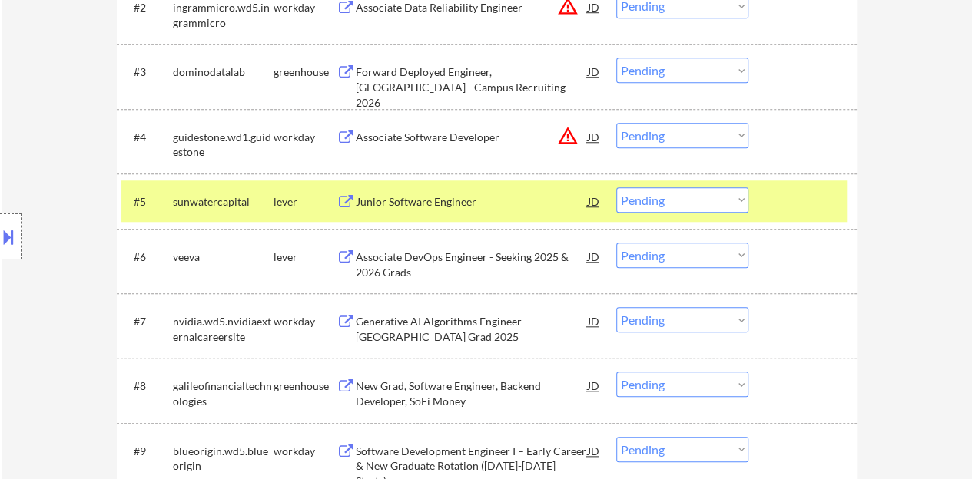
click at [670, 203] on select "Choose an option... Pending Applied Excluded (Questions) Excluded (Expired) Exc…" at bounding box center [682, 199] width 132 height 25
click at [616, 187] on select "Choose an option... Pending Applied Excluded (Questions) Excluded (Expired) Exc…" at bounding box center [682, 199] width 132 height 25
select select ""pending""
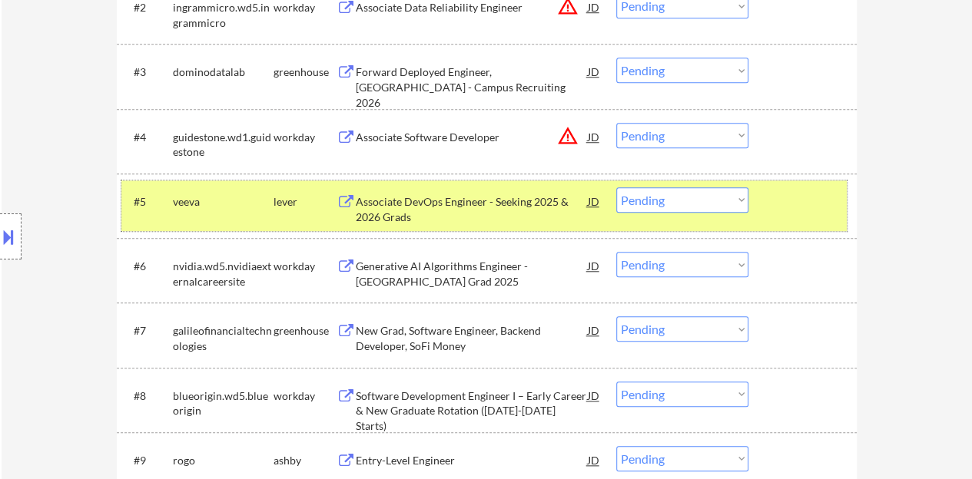
click at [778, 203] on div at bounding box center [804, 201] width 68 height 28
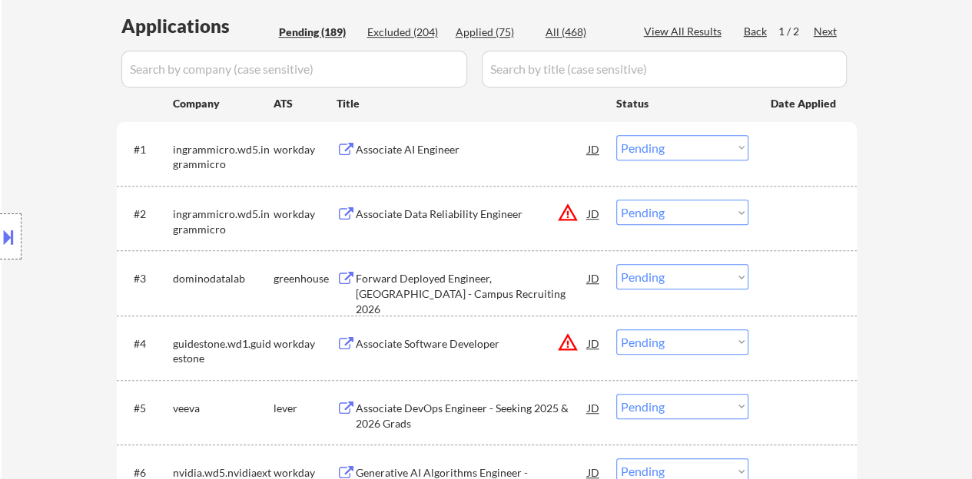
scroll to position [384, 0]
